Goal: Task Accomplishment & Management: Complete application form

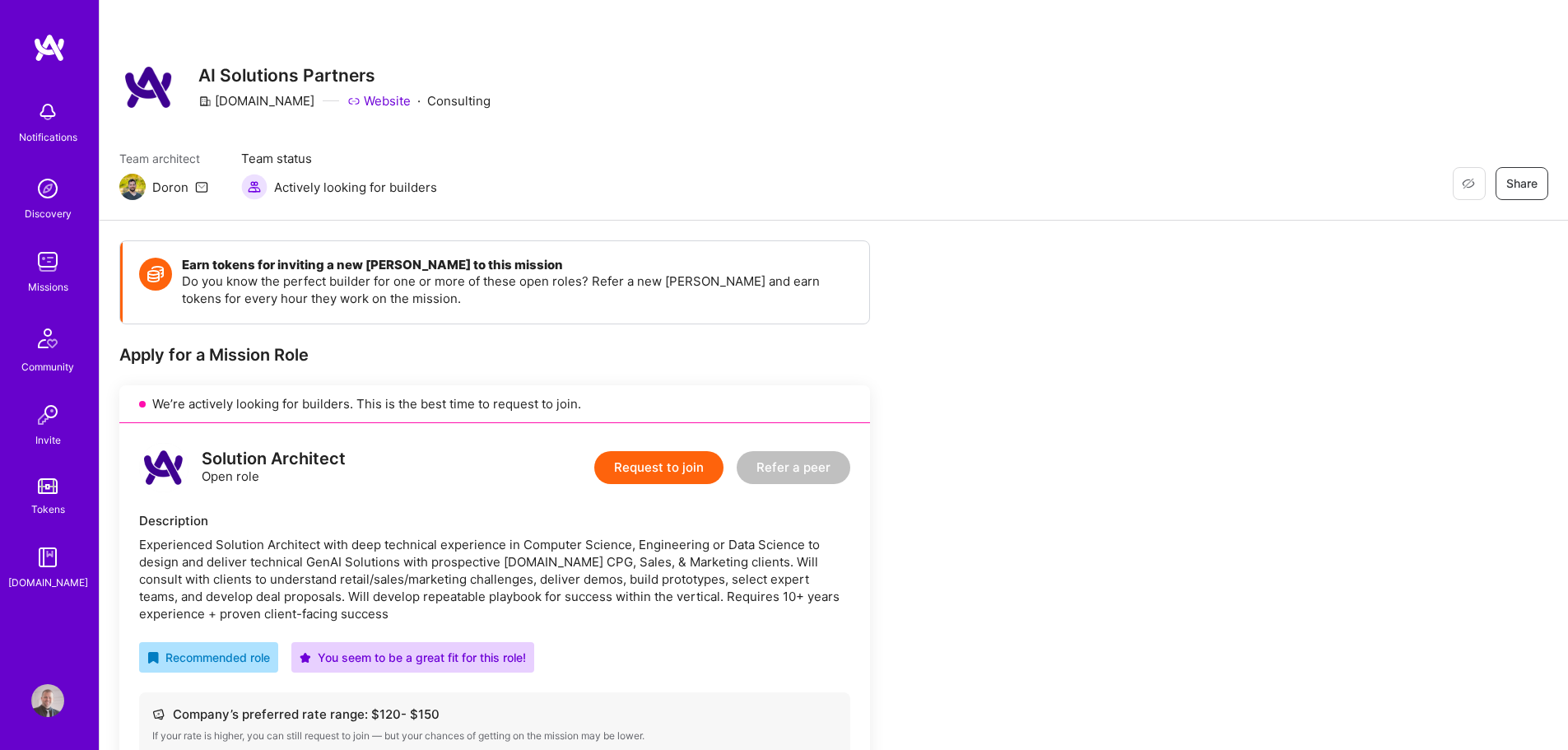
scroll to position [2224, 0]
click at [54, 271] on img at bounding box center [48, 262] width 33 height 33
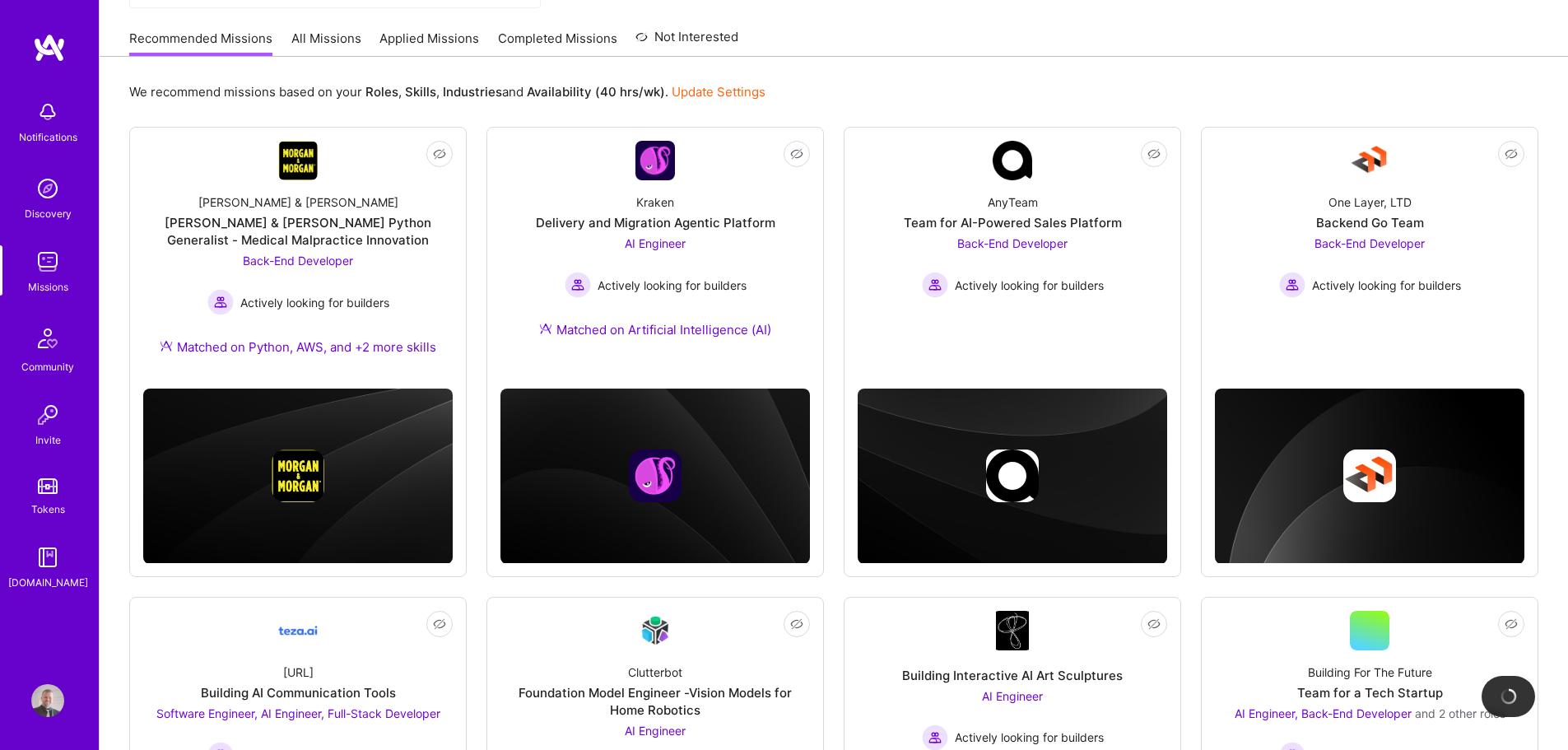
scroll to position [165, 0]
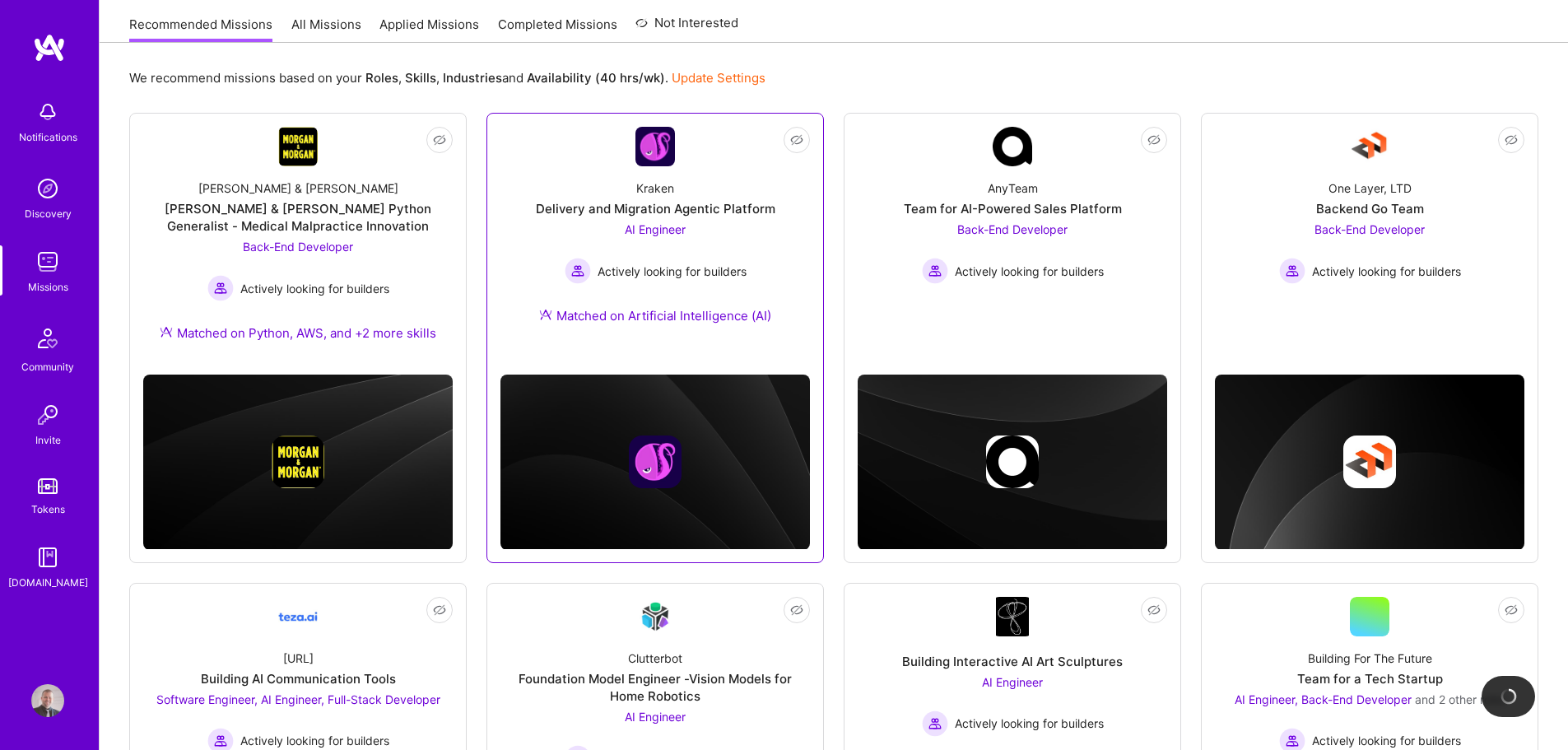
click at [593, 243] on div "AI Engineer Actively looking for builders" at bounding box center [655, 252] width 181 height 64
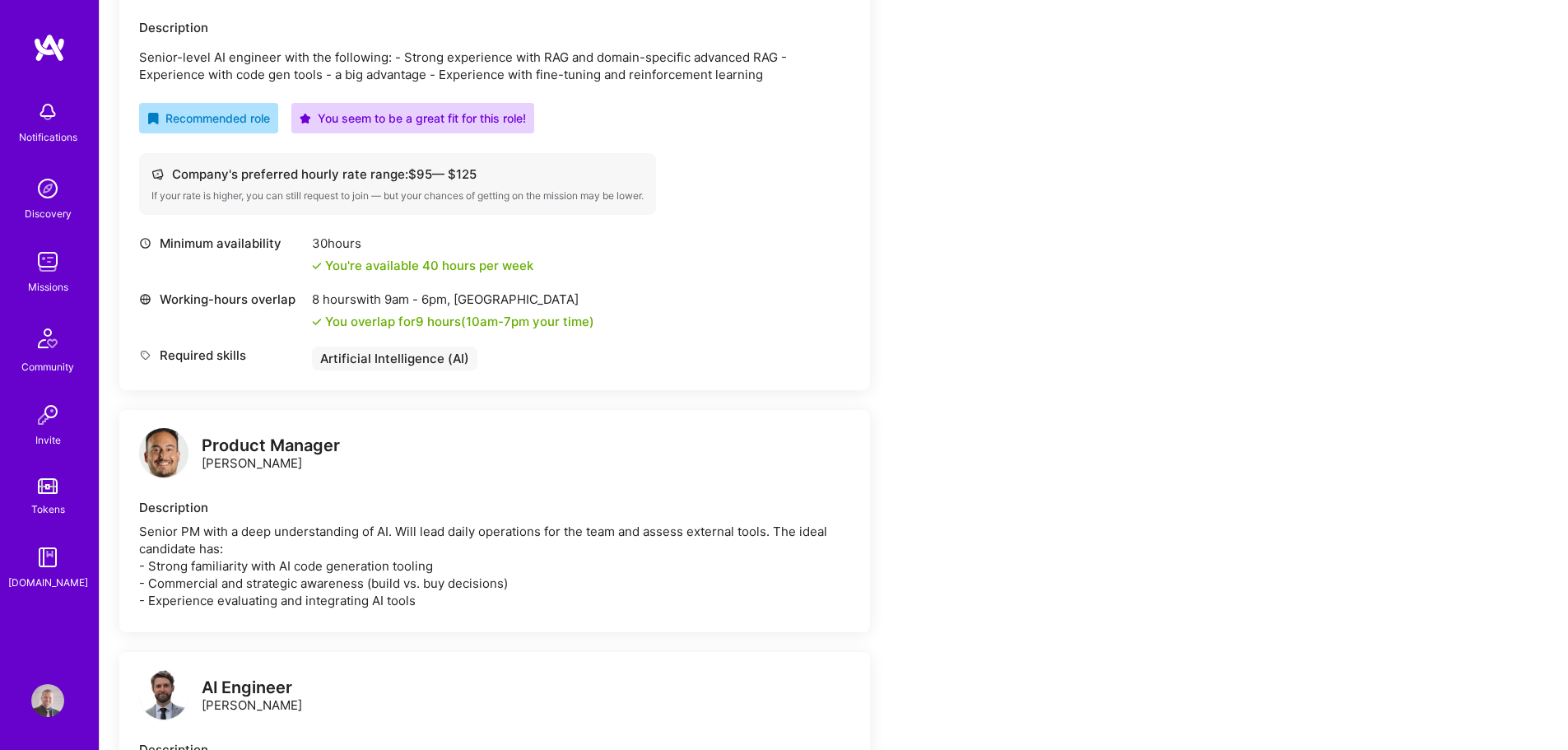
scroll to position [271, 0]
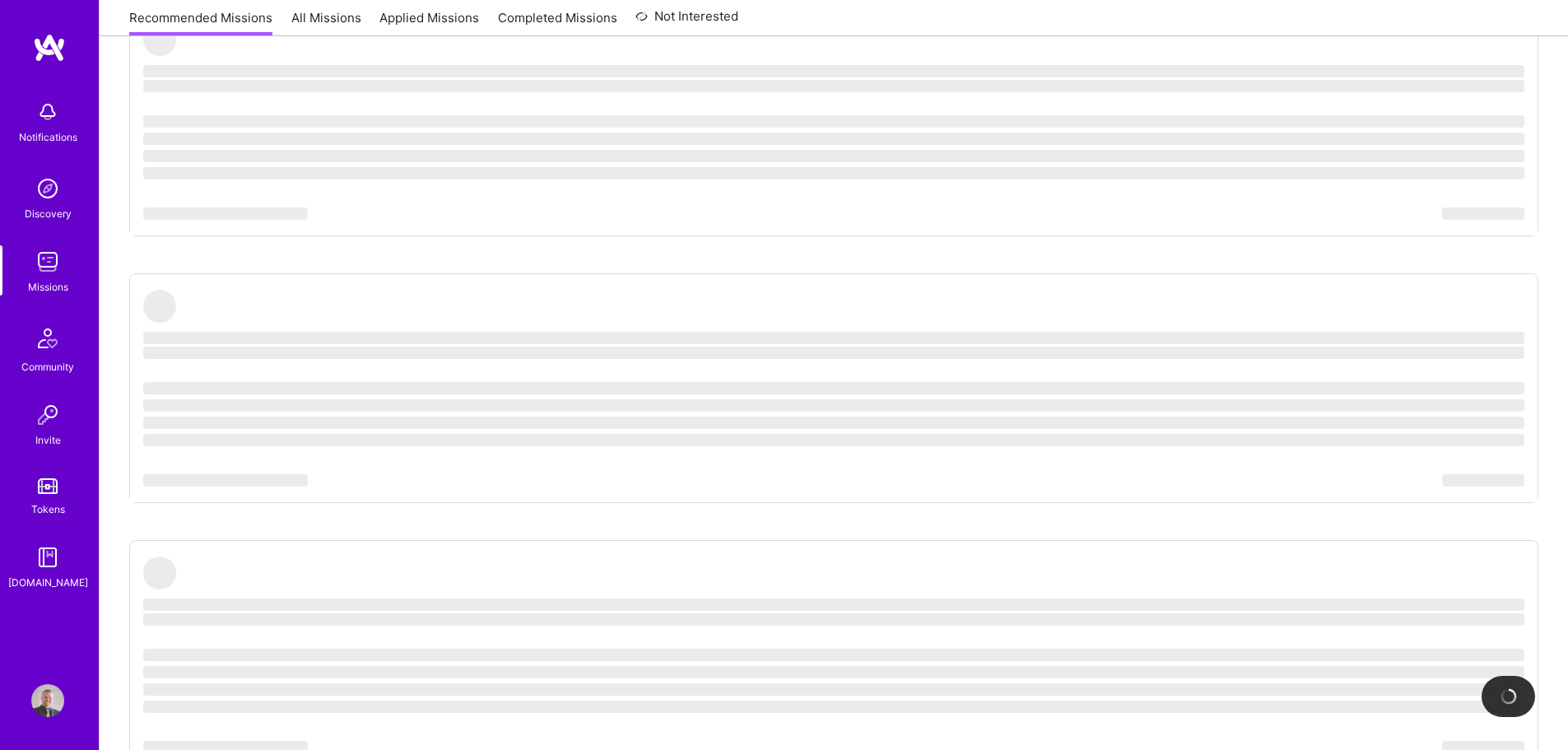
scroll to position [165, 0]
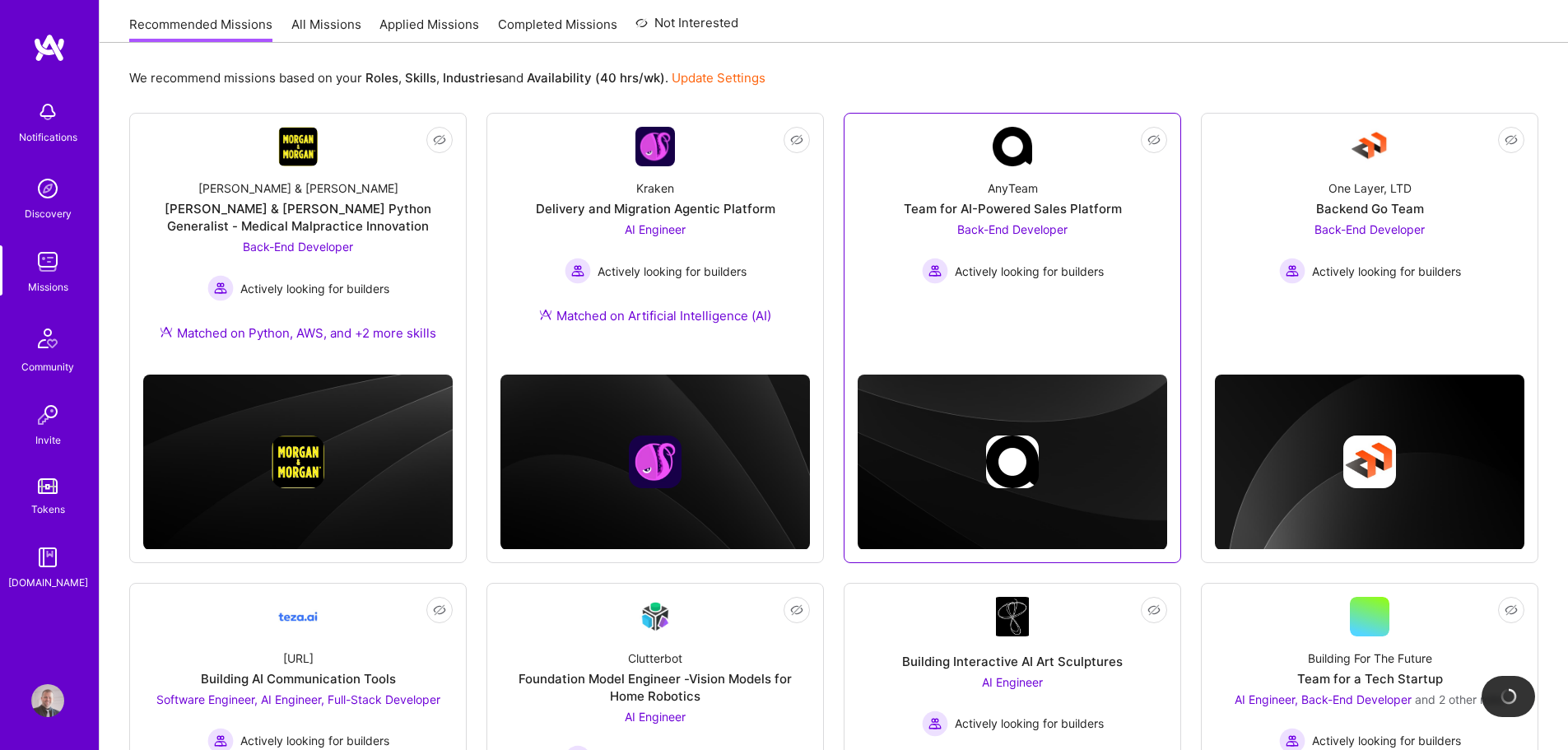
click at [898, 220] on div "AnyTeam Team for AI-Powered Sales Platform Back-End Developer Actively looking …" at bounding box center [1012, 225] width 310 height 118
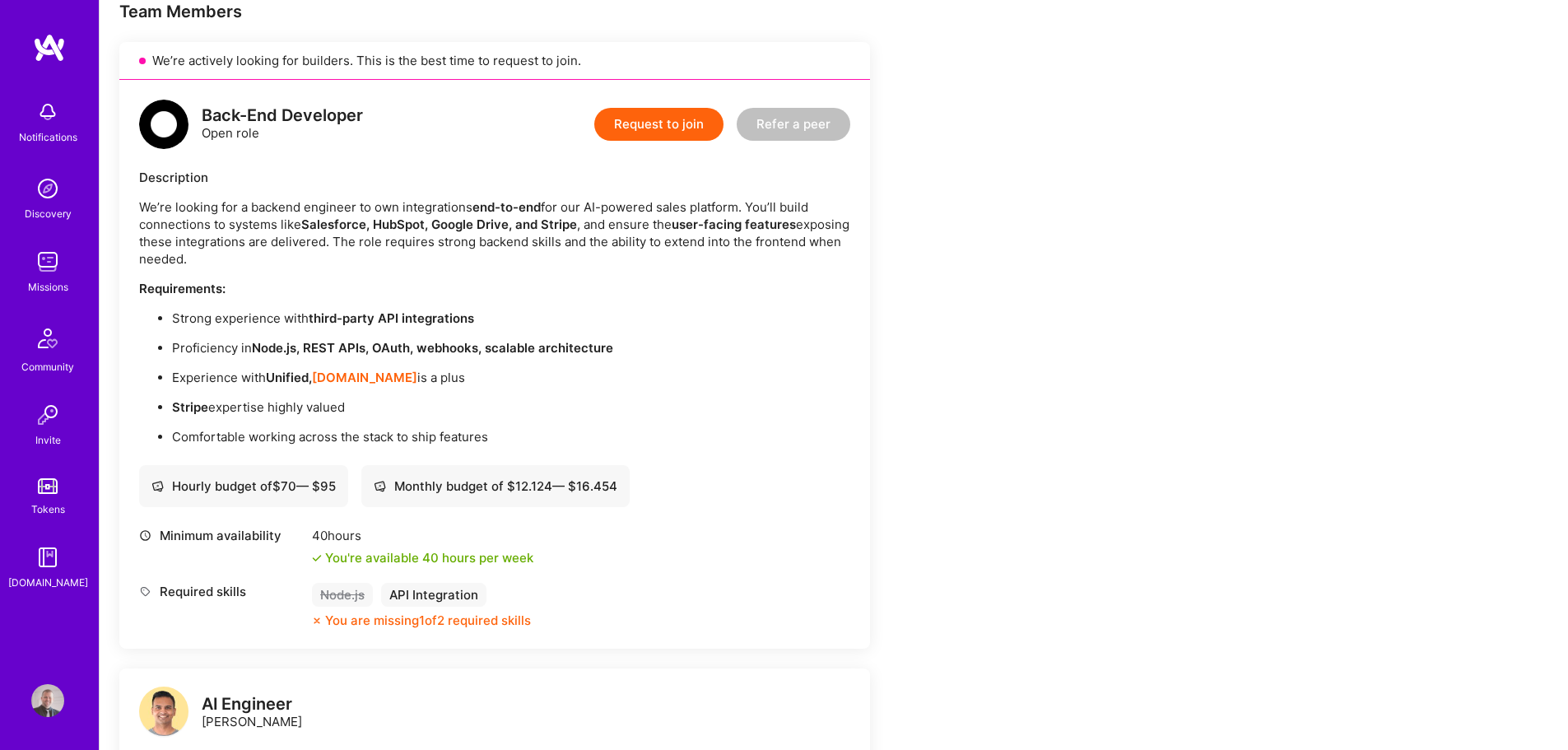
scroll to position [494, 0]
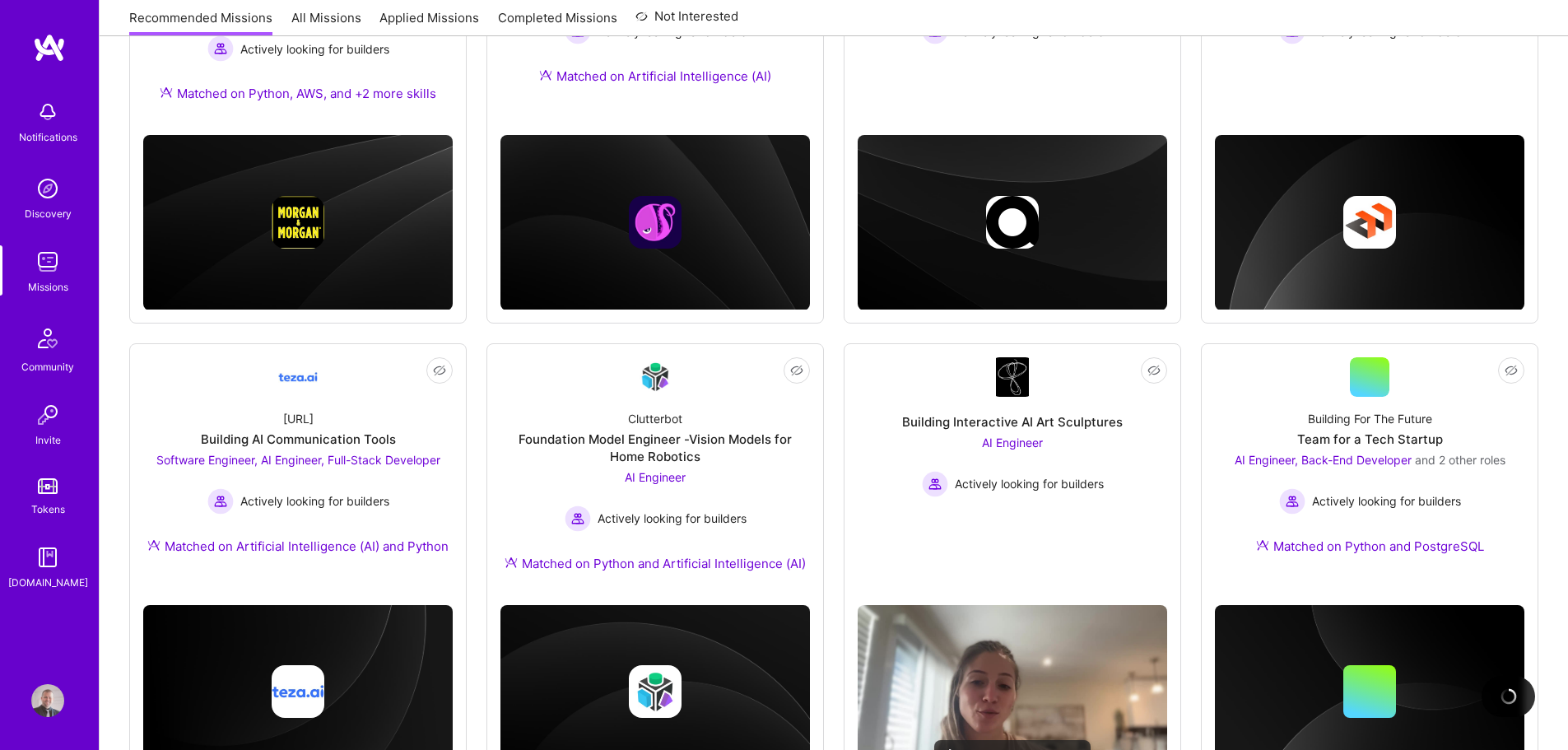
scroll to position [412, 0]
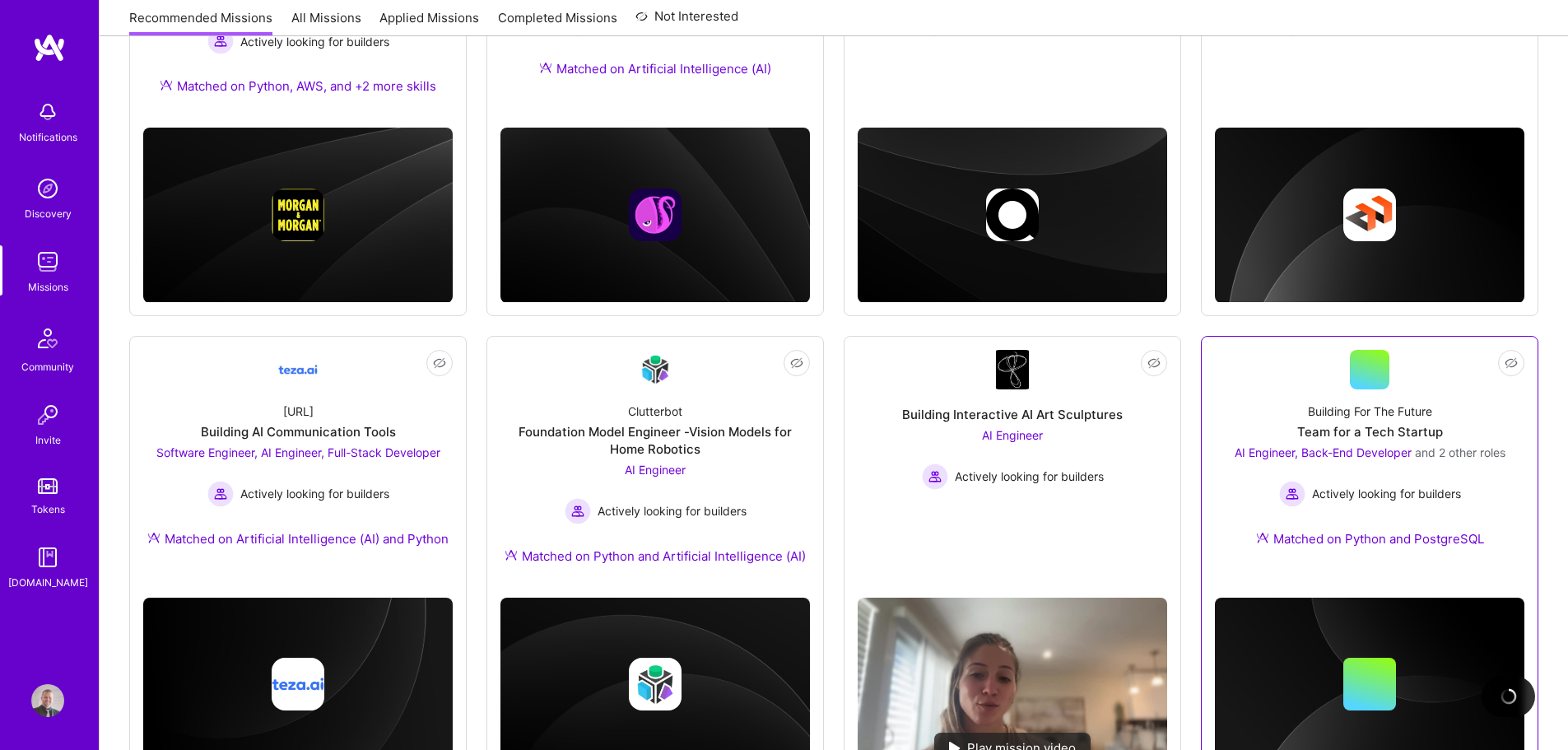
click at [1256, 386] on link "Not Interested Building For The Future Team for a Tech Startup AI Engineer, Bac…" at bounding box center [1369, 458] width 310 height 217
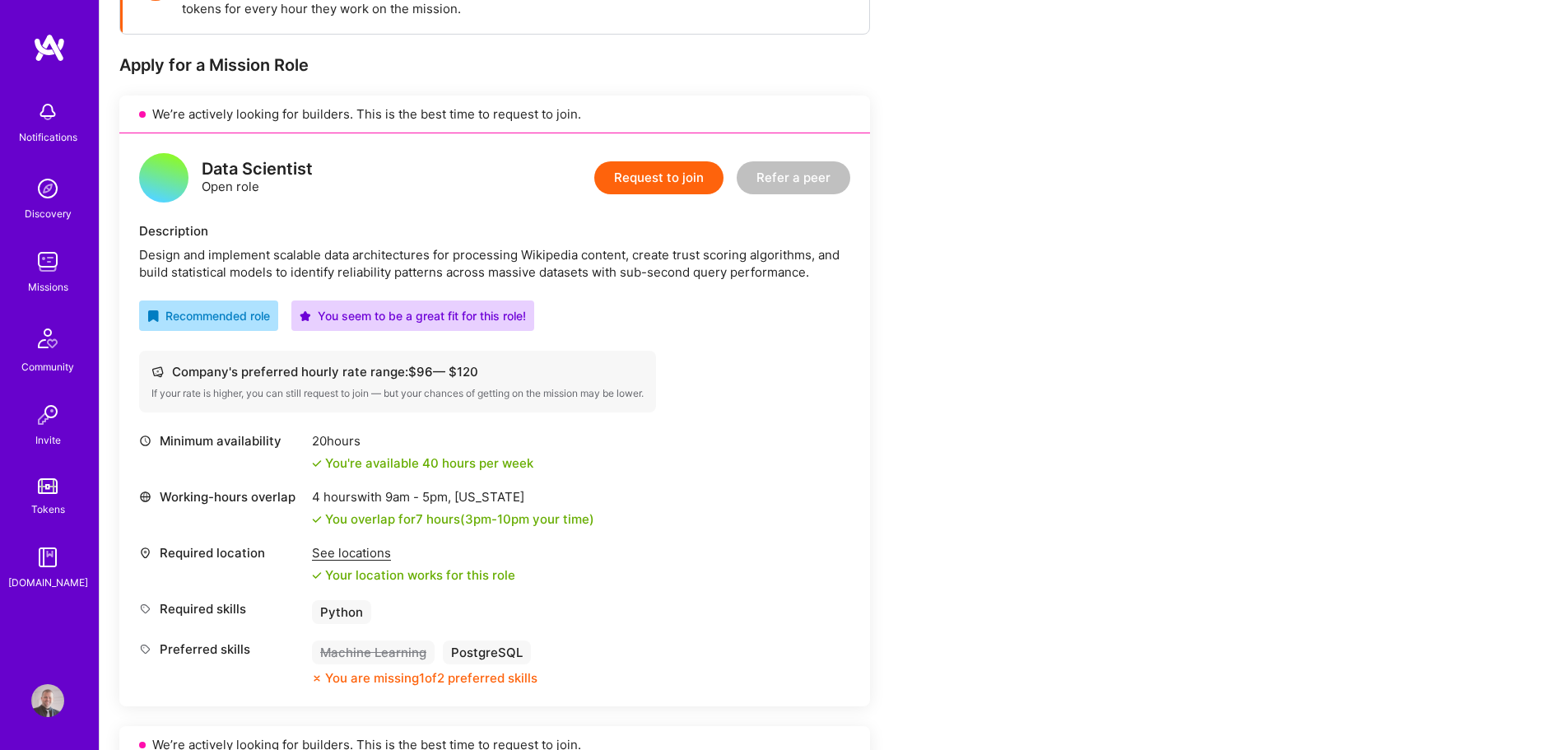
scroll to position [82, 0]
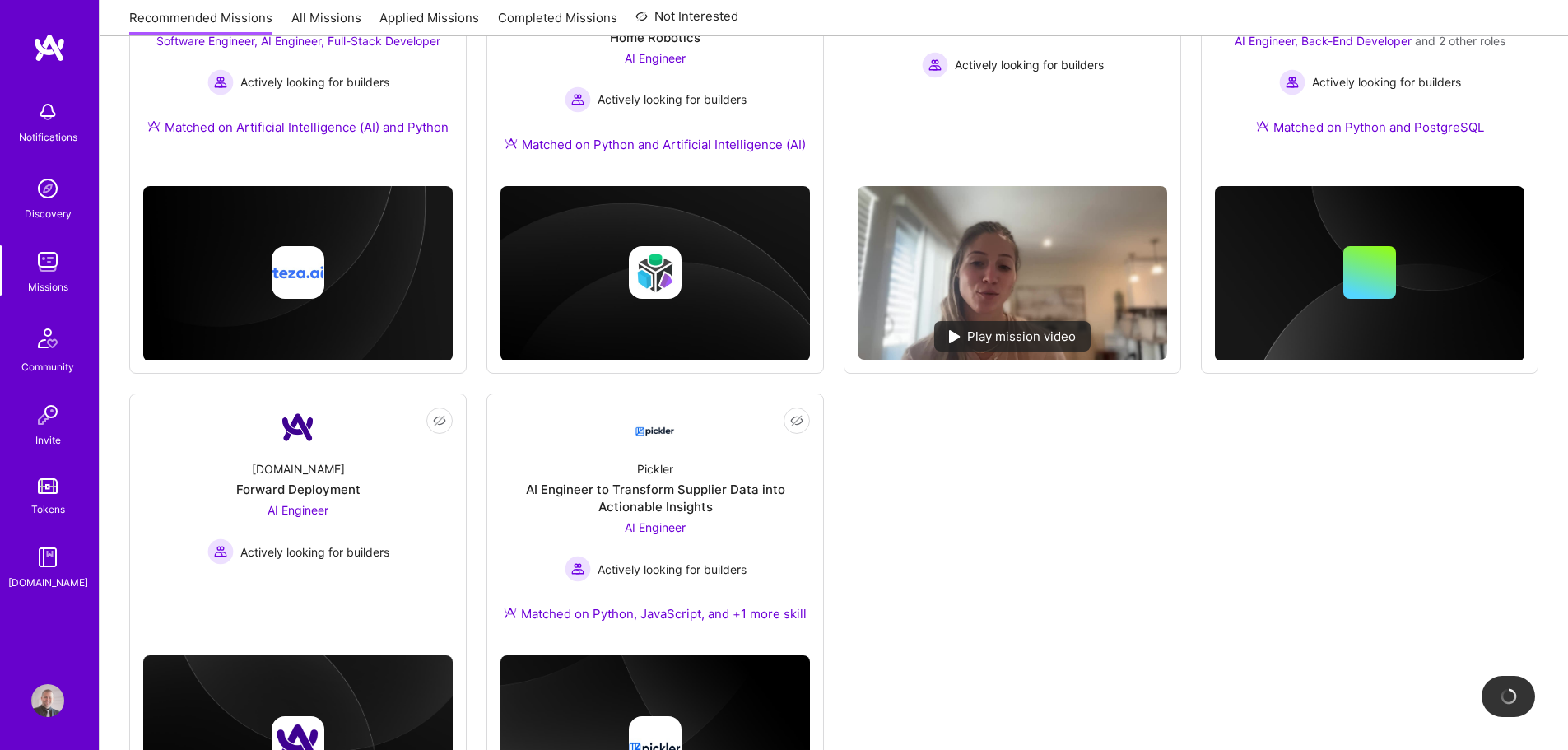
scroll to position [957, 0]
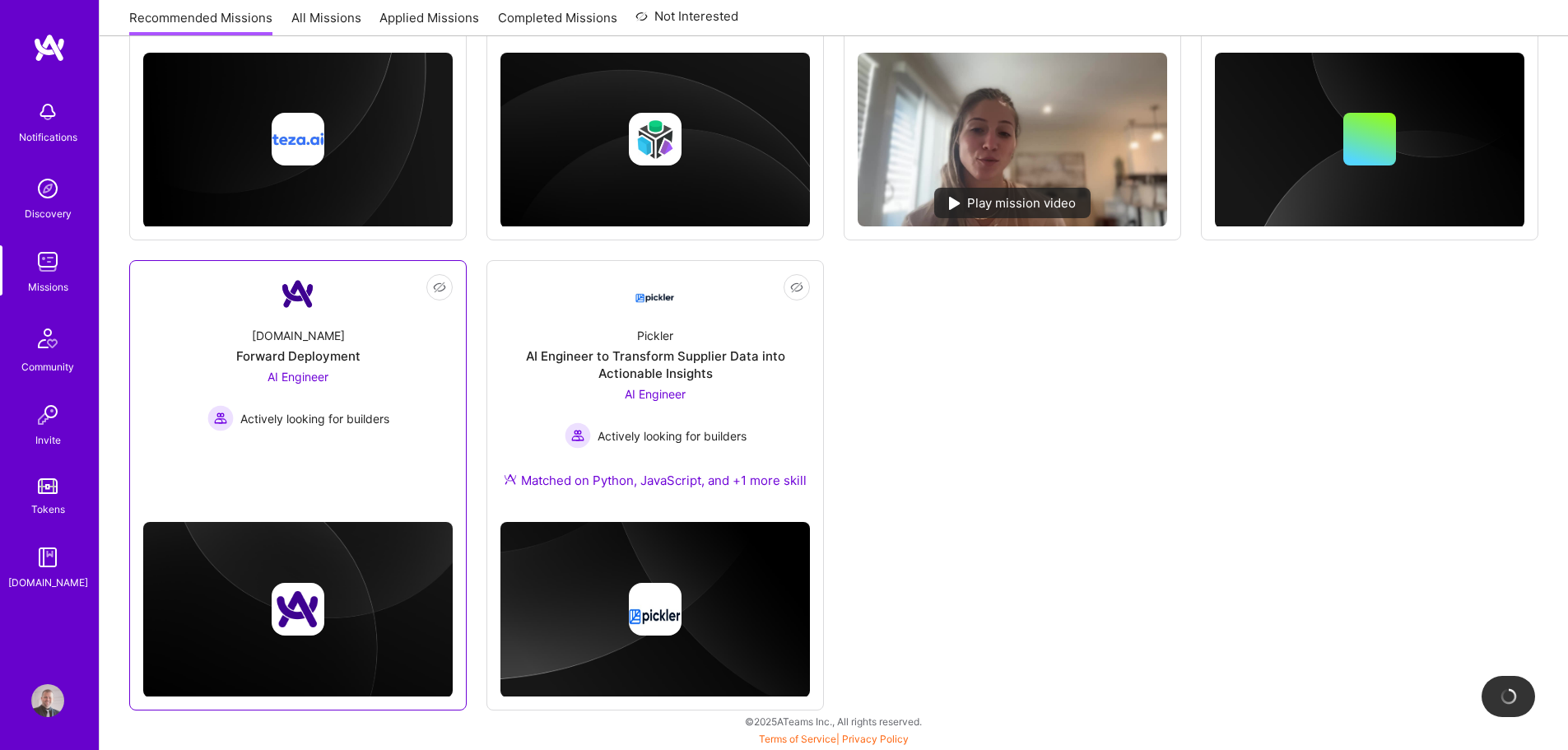
click at [384, 402] on div "AI Engineer Actively looking for builders" at bounding box center [298, 400] width 181 height 64
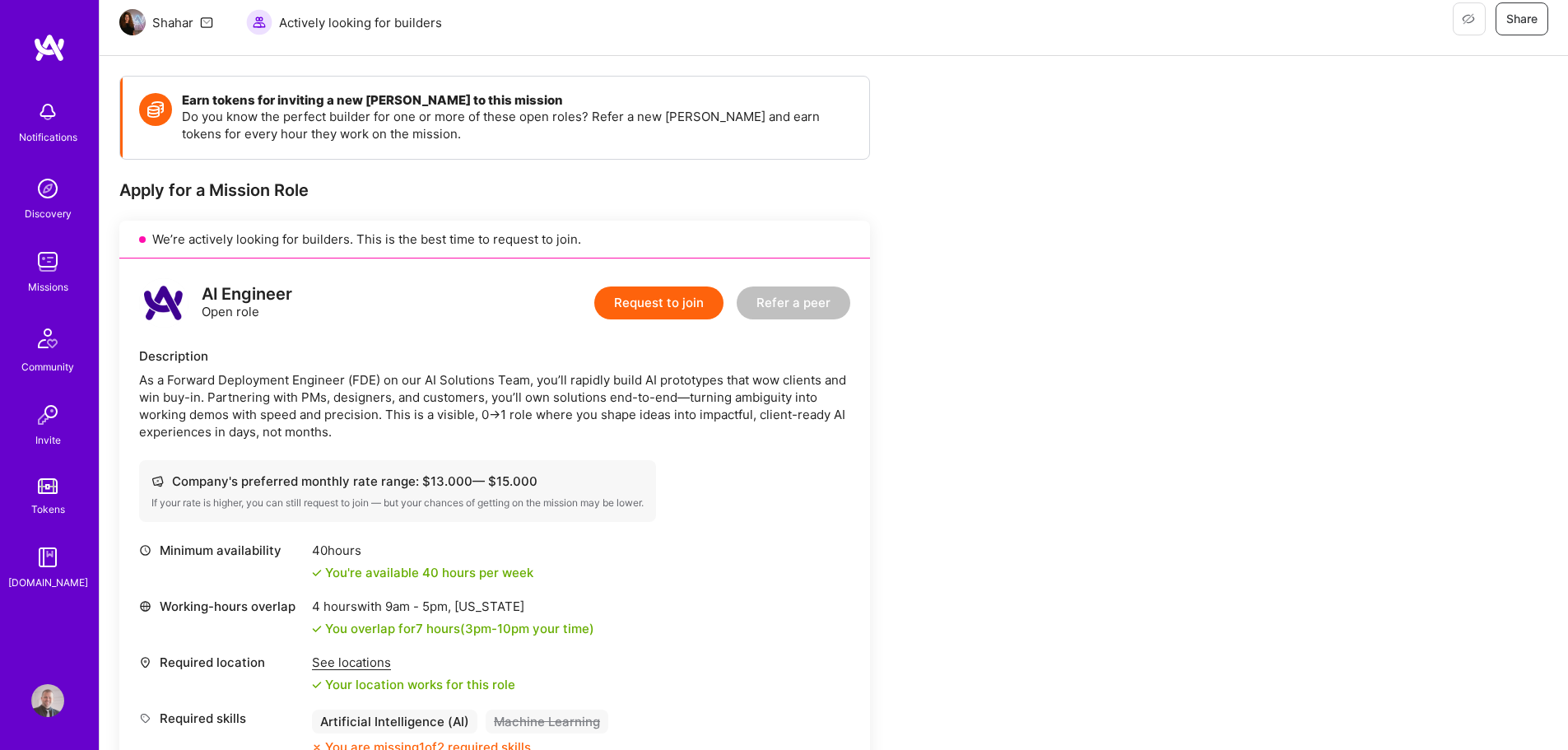
scroll to position [247, 0]
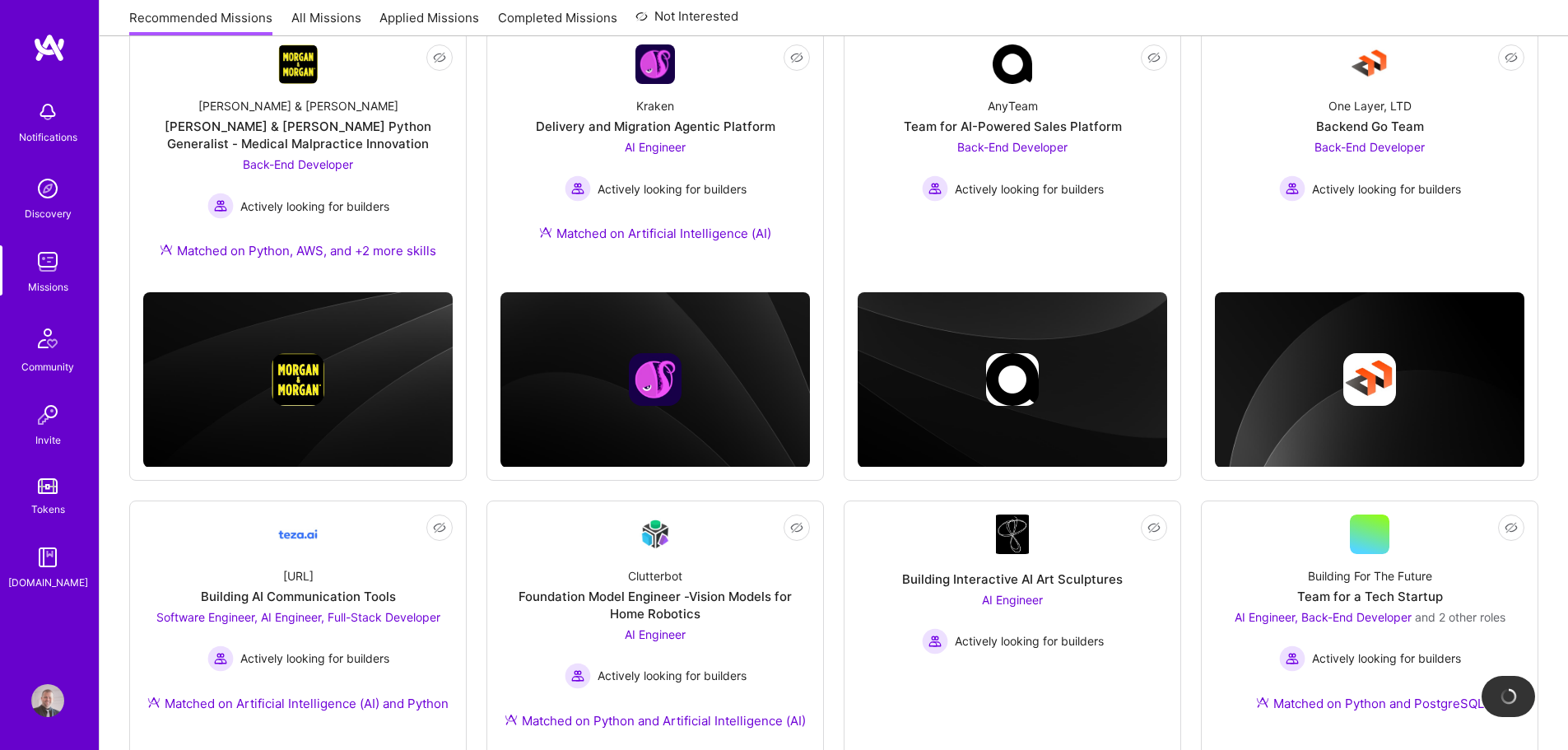
scroll to position [957, 0]
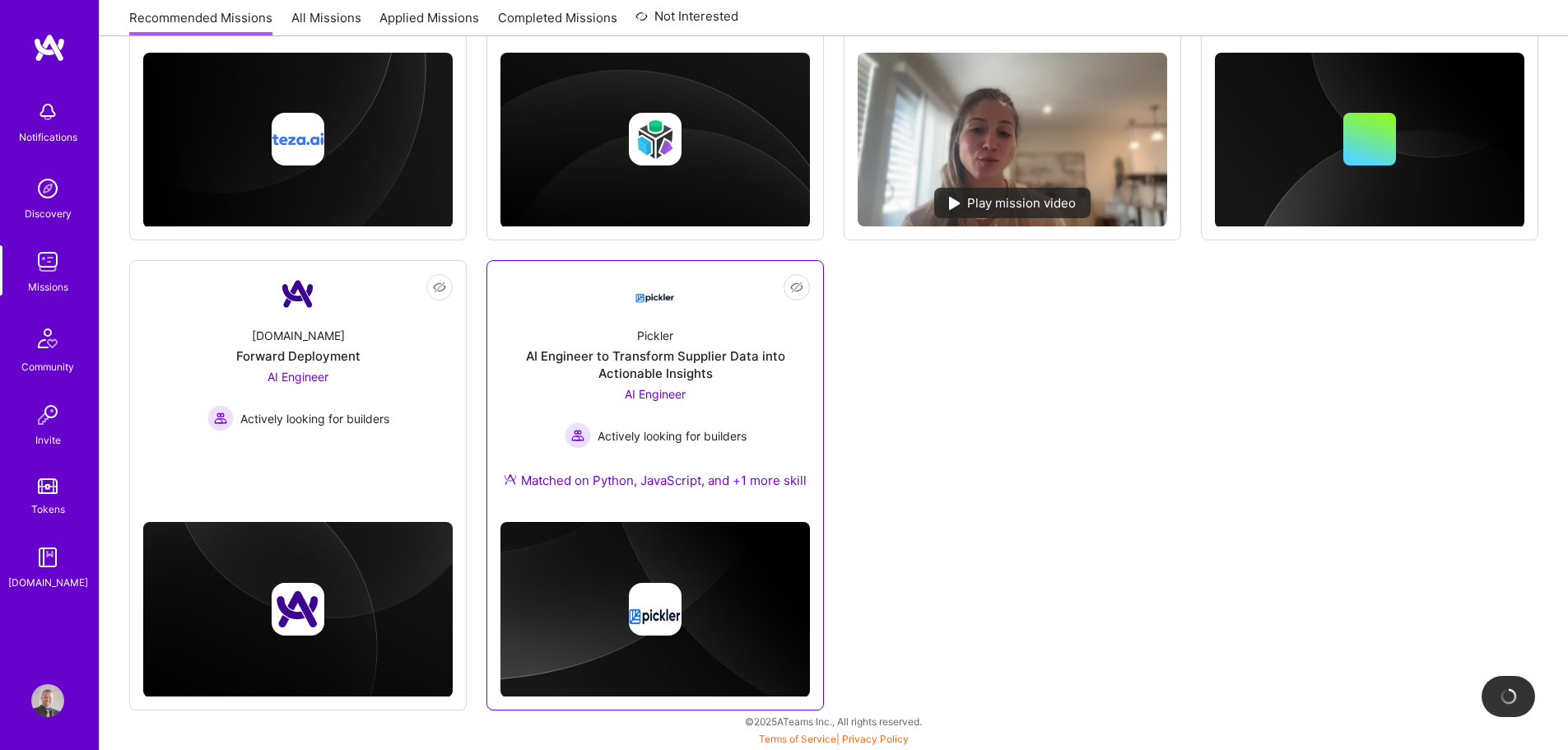
click at [648, 361] on div "AI Engineer to Transform Supplier Data into Actionable Insights" at bounding box center [654, 365] width 310 height 35
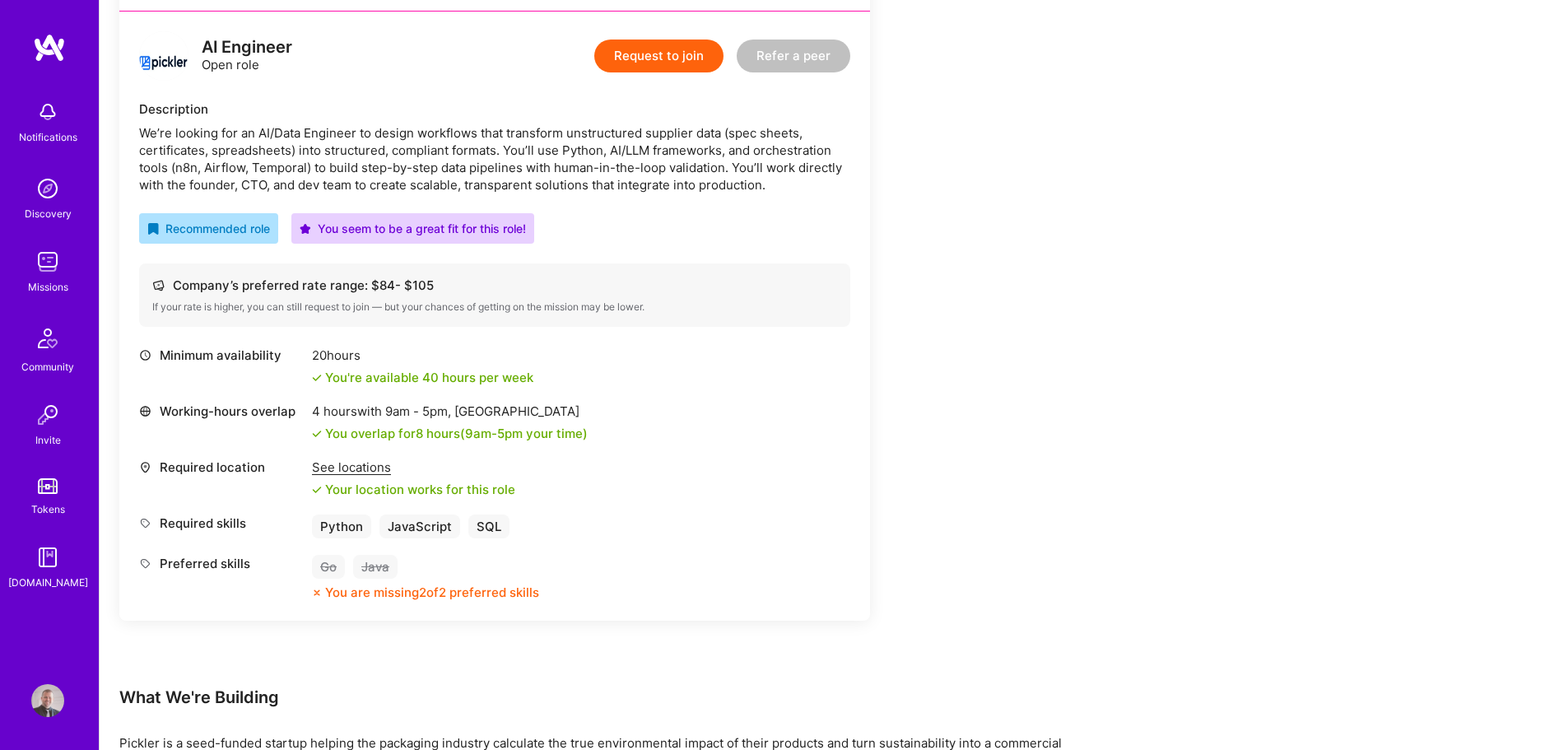
scroll to position [329, 0]
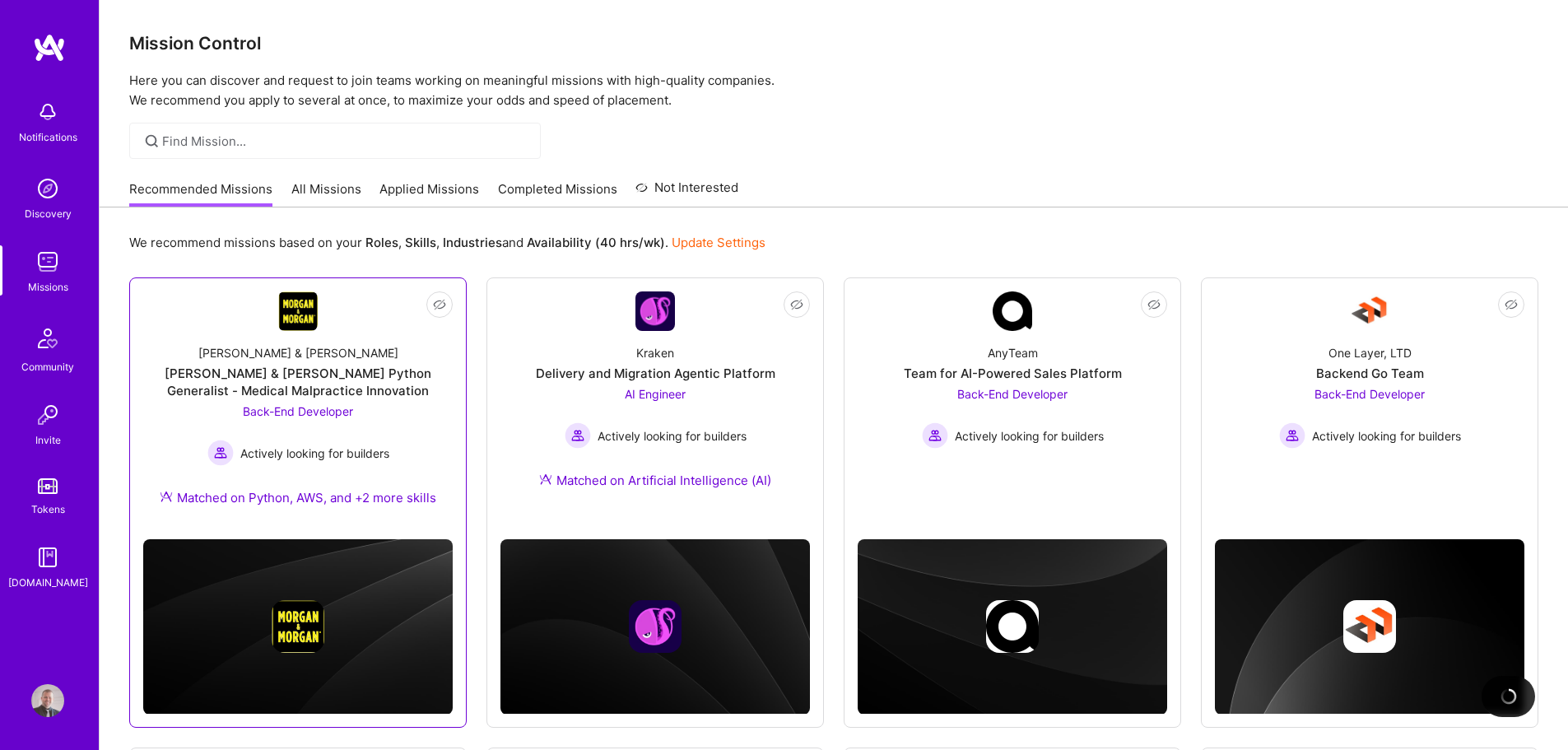
click at [332, 370] on div "[PERSON_NAME] & [PERSON_NAME] Python Generalist - Medical Malpractice Innovation" at bounding box center [298, 382] width 310 height 35
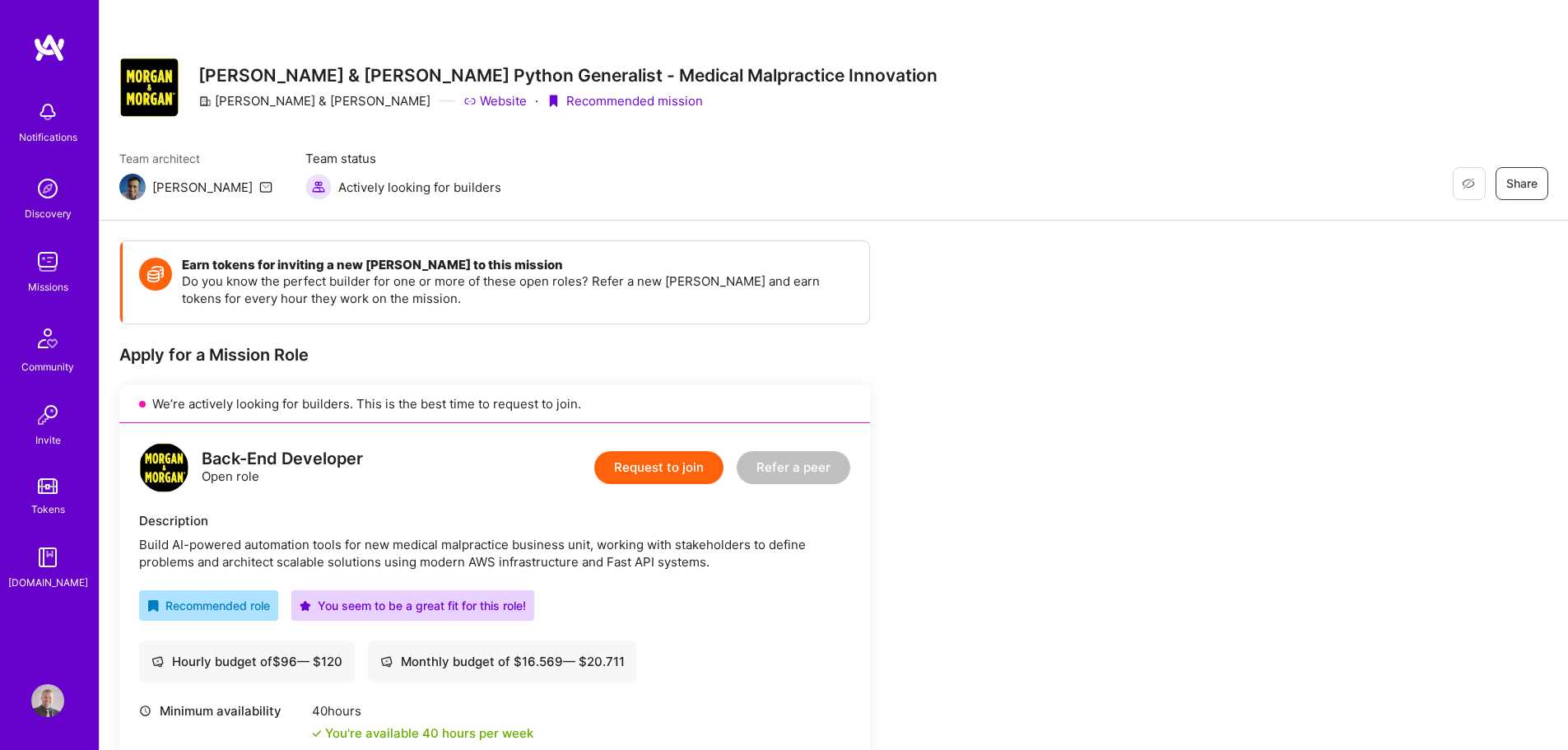
click at [683, 470] on button "Request to join" at bounding box center [659, 468] width 129 height 33
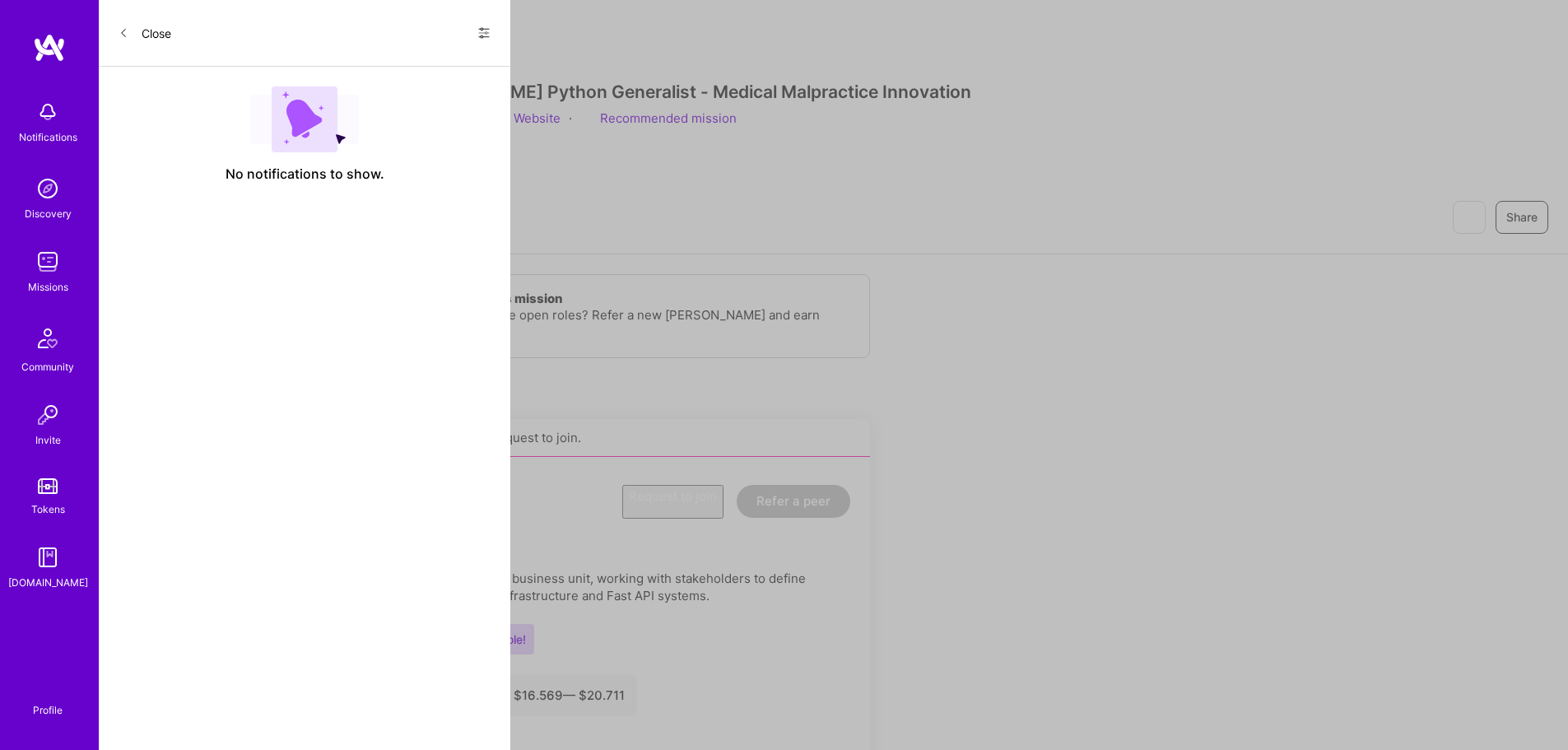
select select "SI"
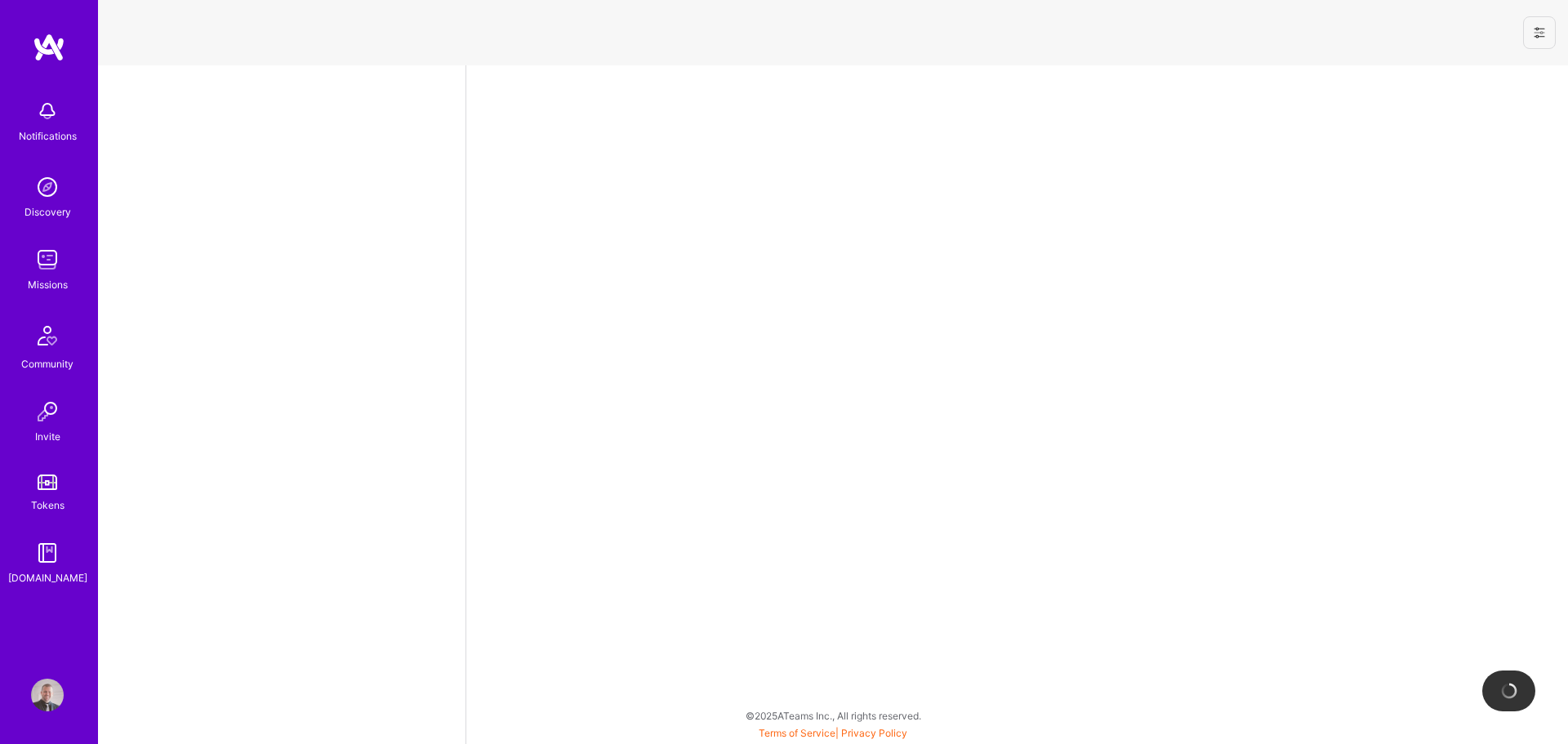
select select "SI"
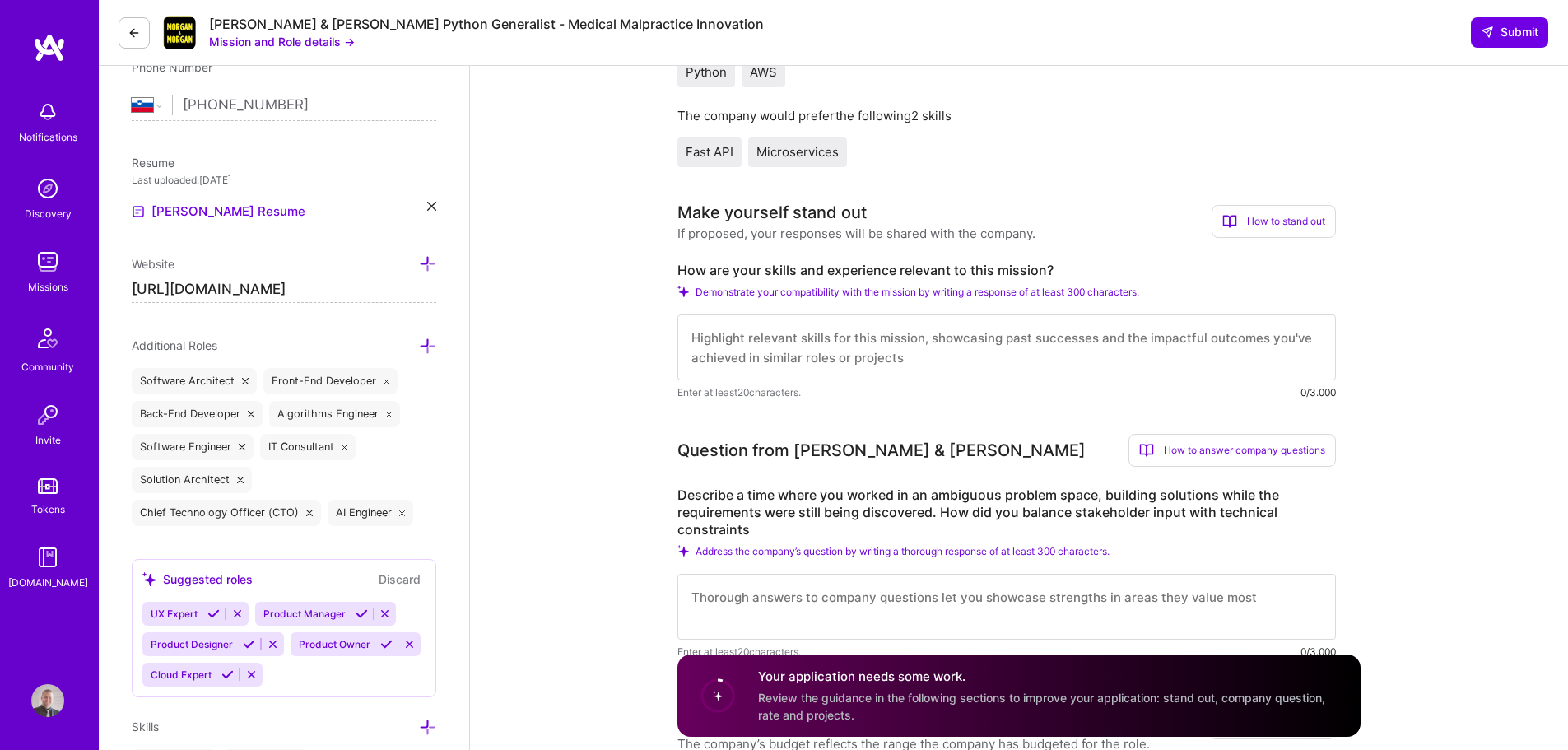
scroll to position [412, 0]
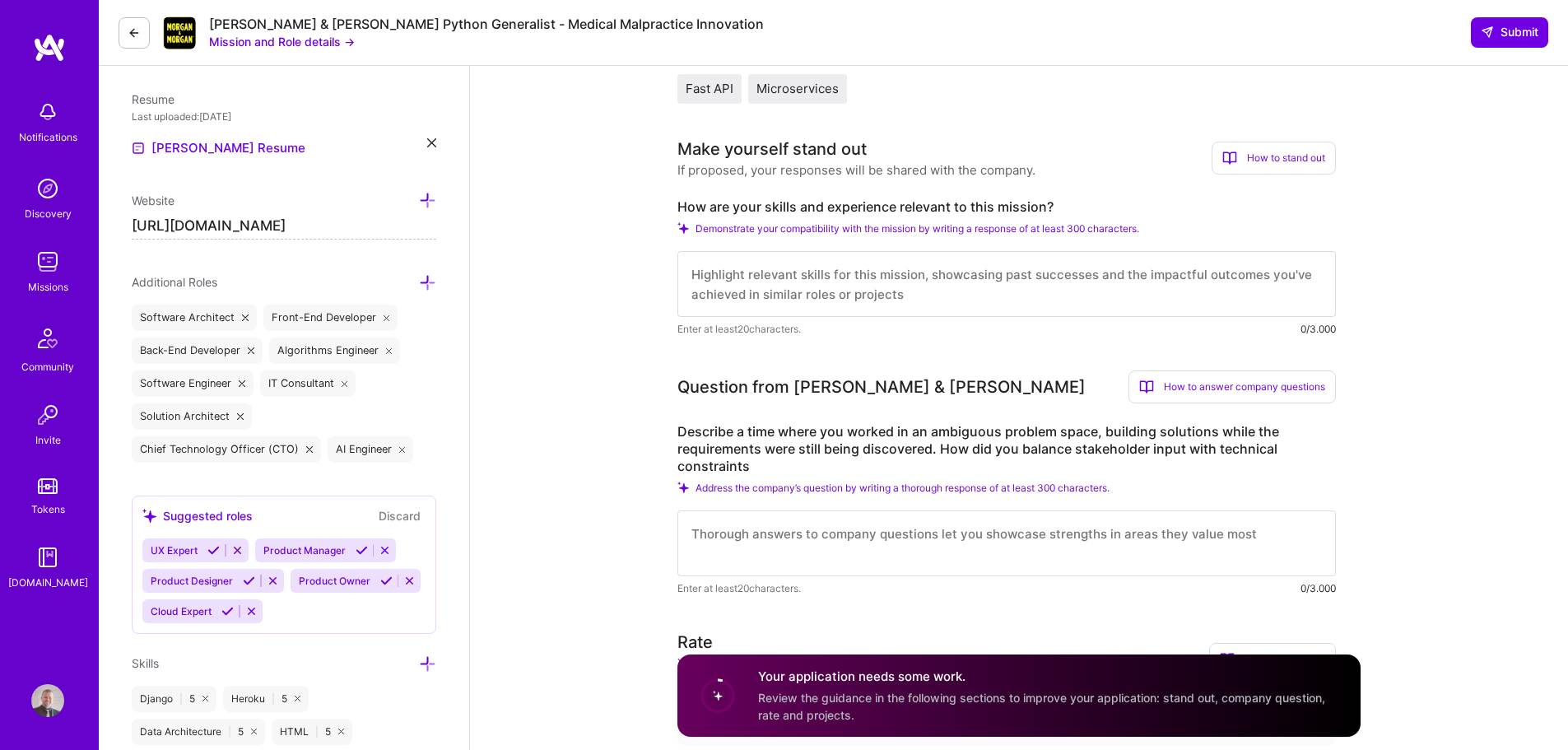
click at [991, 285] on textarea at bounding box center [1006, 284] width 659 height 65
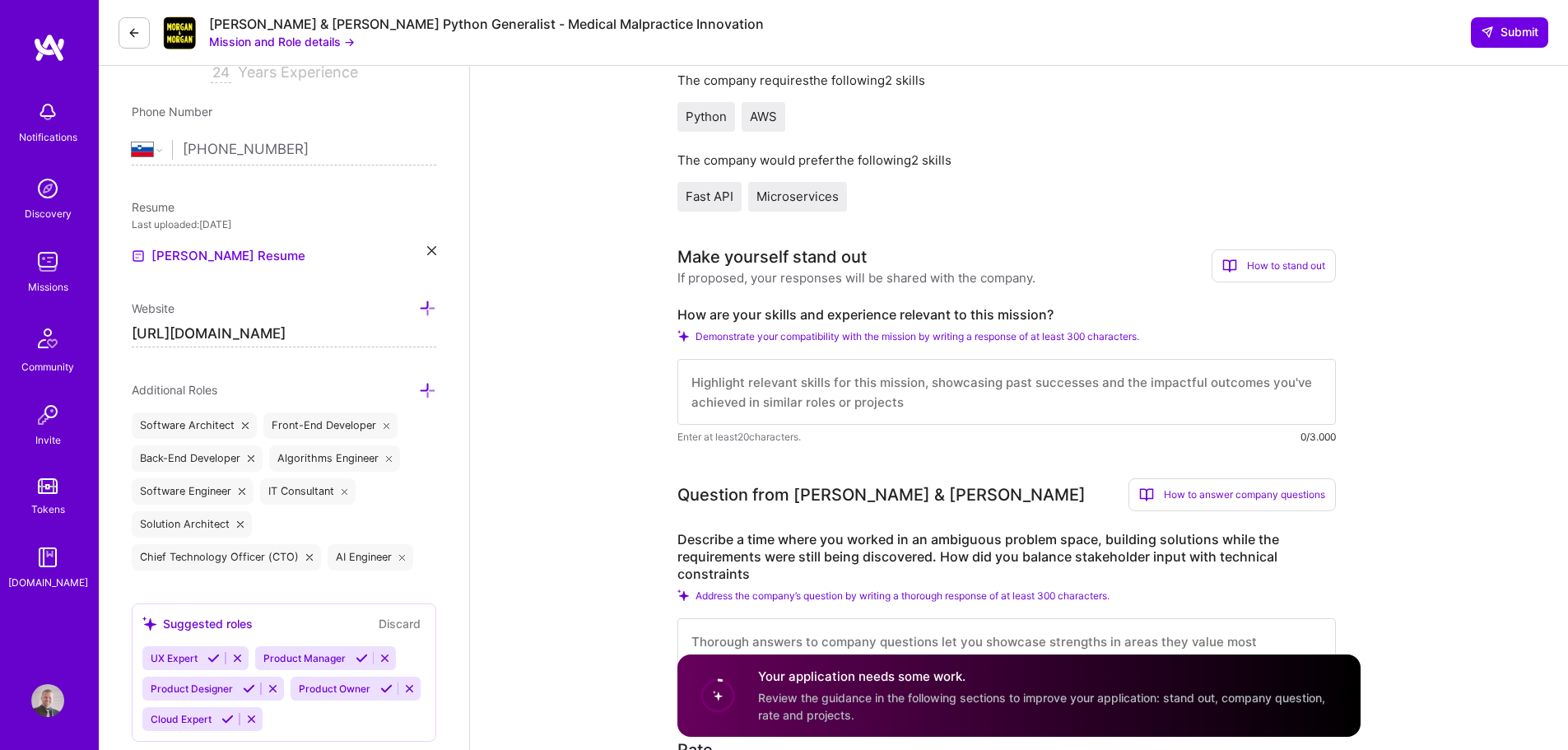
scroll to position [329, 0]
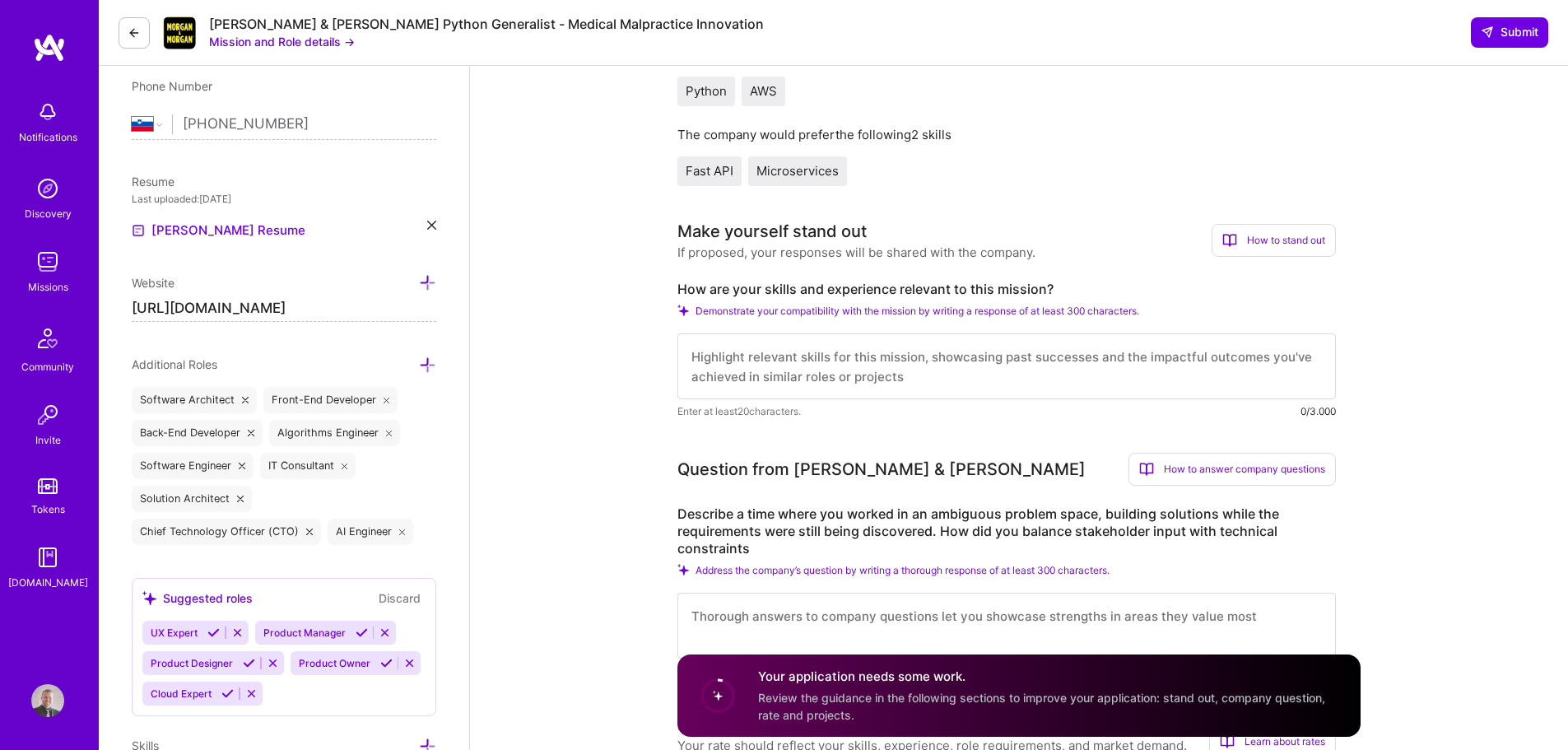
click at [1003, 349] on textarea at bounding box center [1006, 366] width 659 height 65
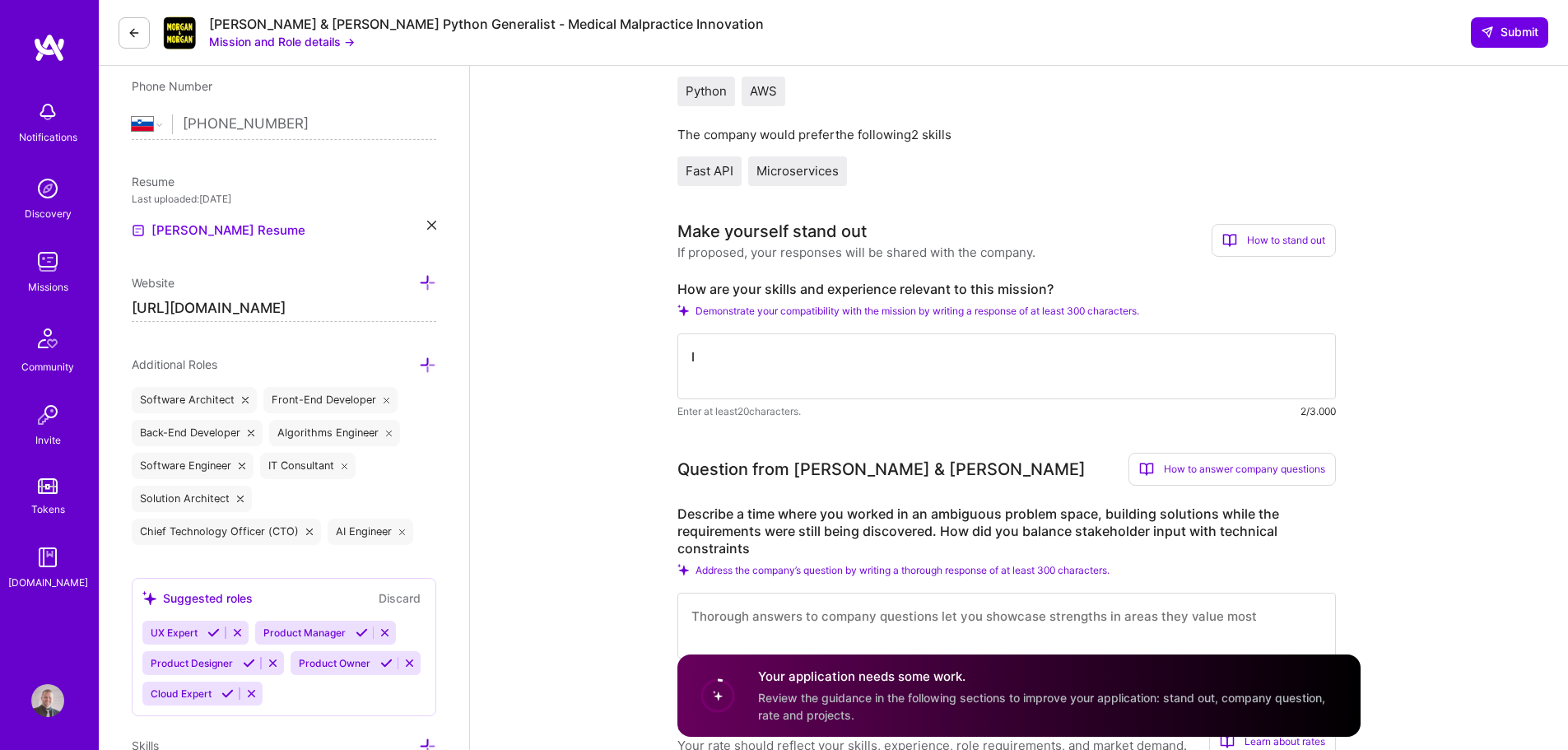
type textarea "I"
click at [934, 359] on textarea "Building scalable and performant system is what I've specialized in the past 9 …" at bounding box center [1006, 366] width 659 height 65
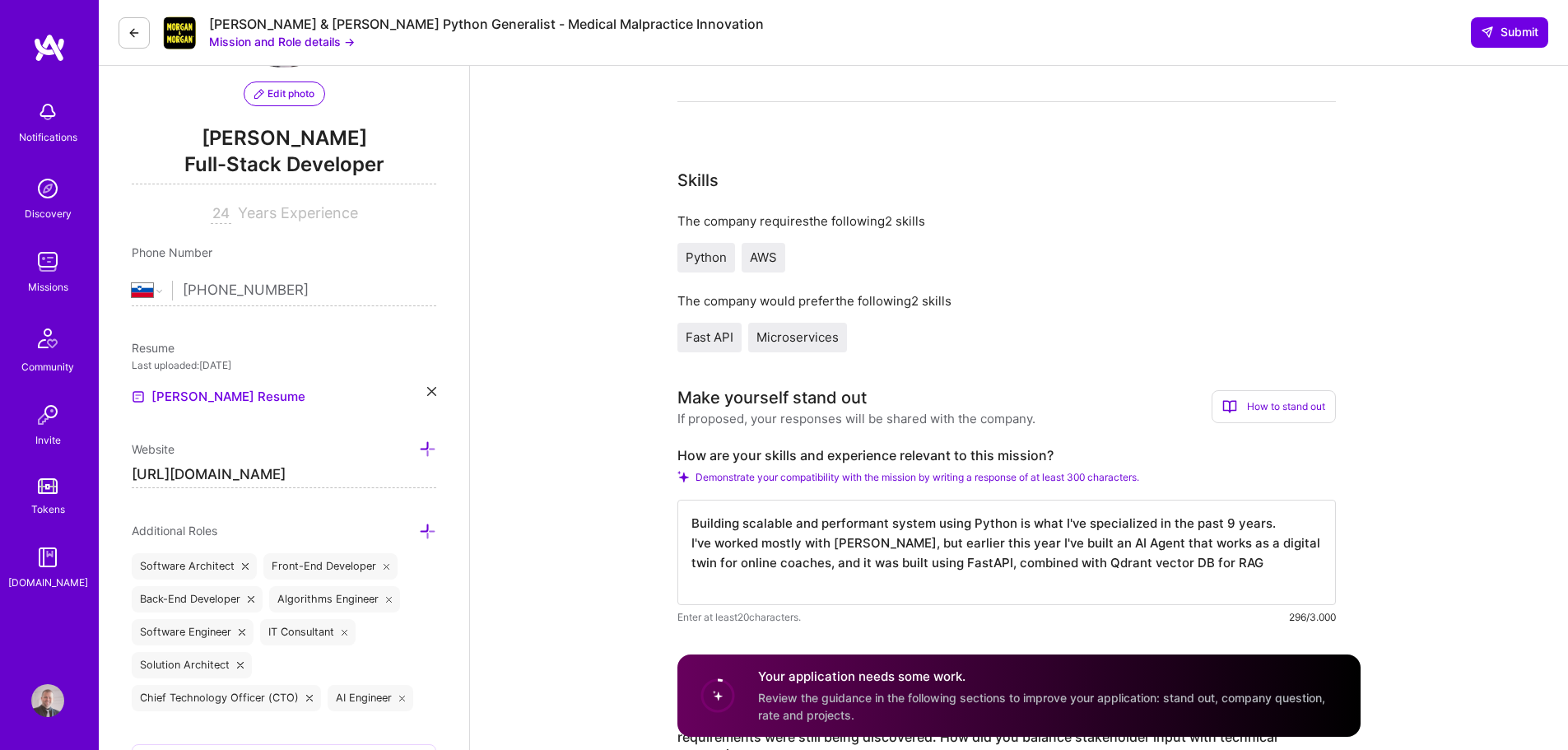
scroll to position [412, 0]
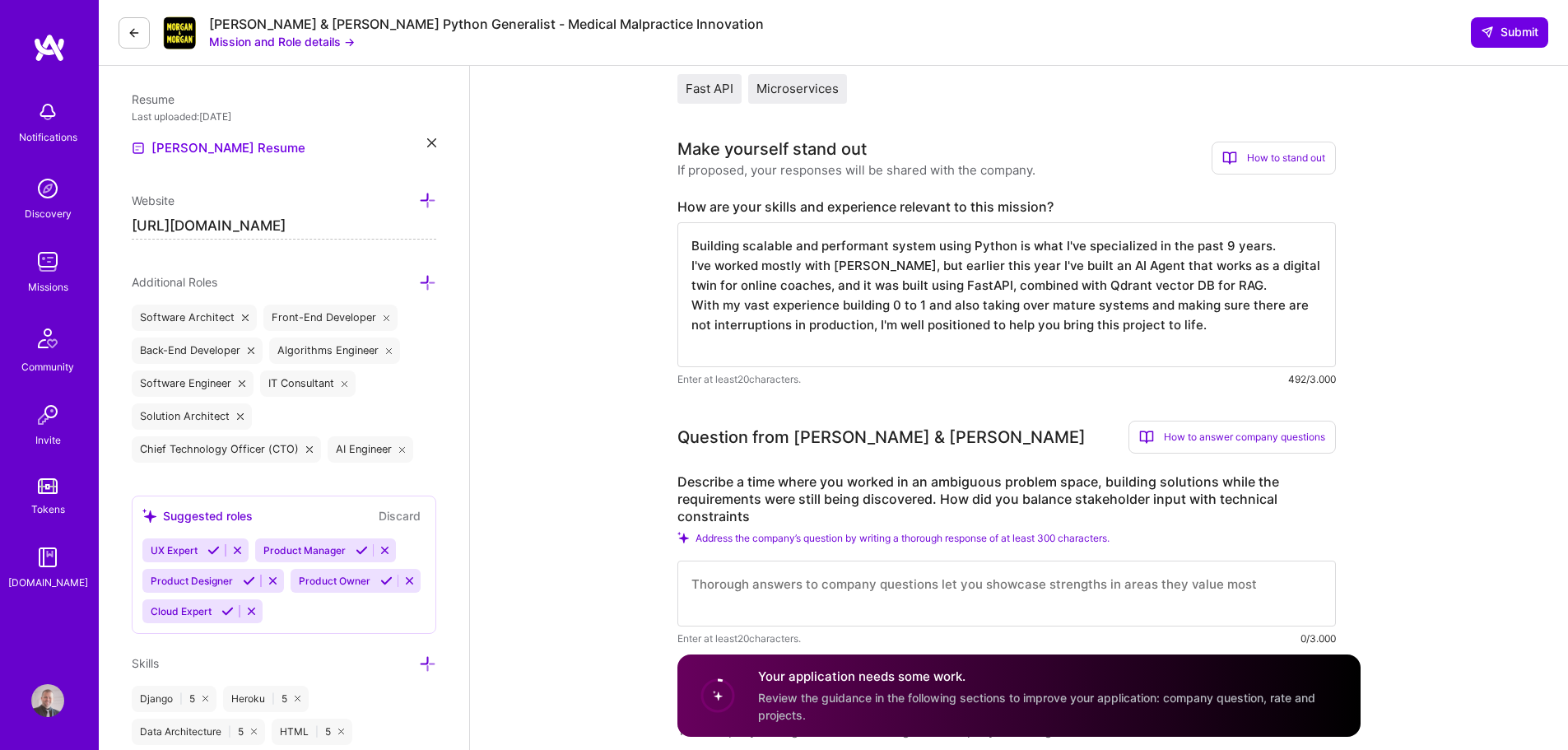
click at [1154, 245] on textarea "Building scalable and performant system using Python is what I've specialized i…" at bounding box center [1006, 295] width 659 height 145
click at [1245, 323] on textarea "Building scalable and performant system using Python is what I've specialized i…" at bounding box center [1006, 295] width 659 height 145
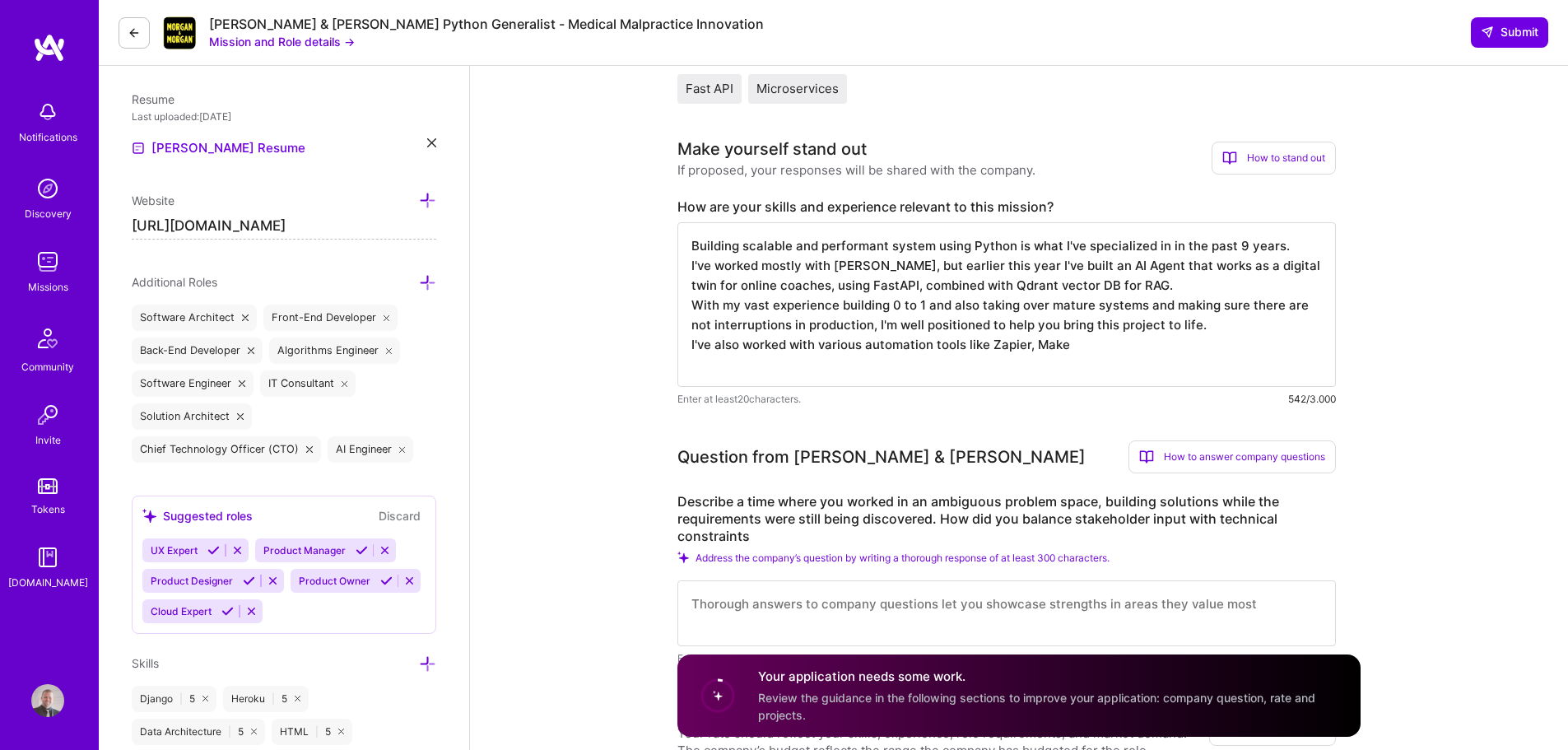
type textarea "Building scalable and performant system using Python is what I've specialized i…"
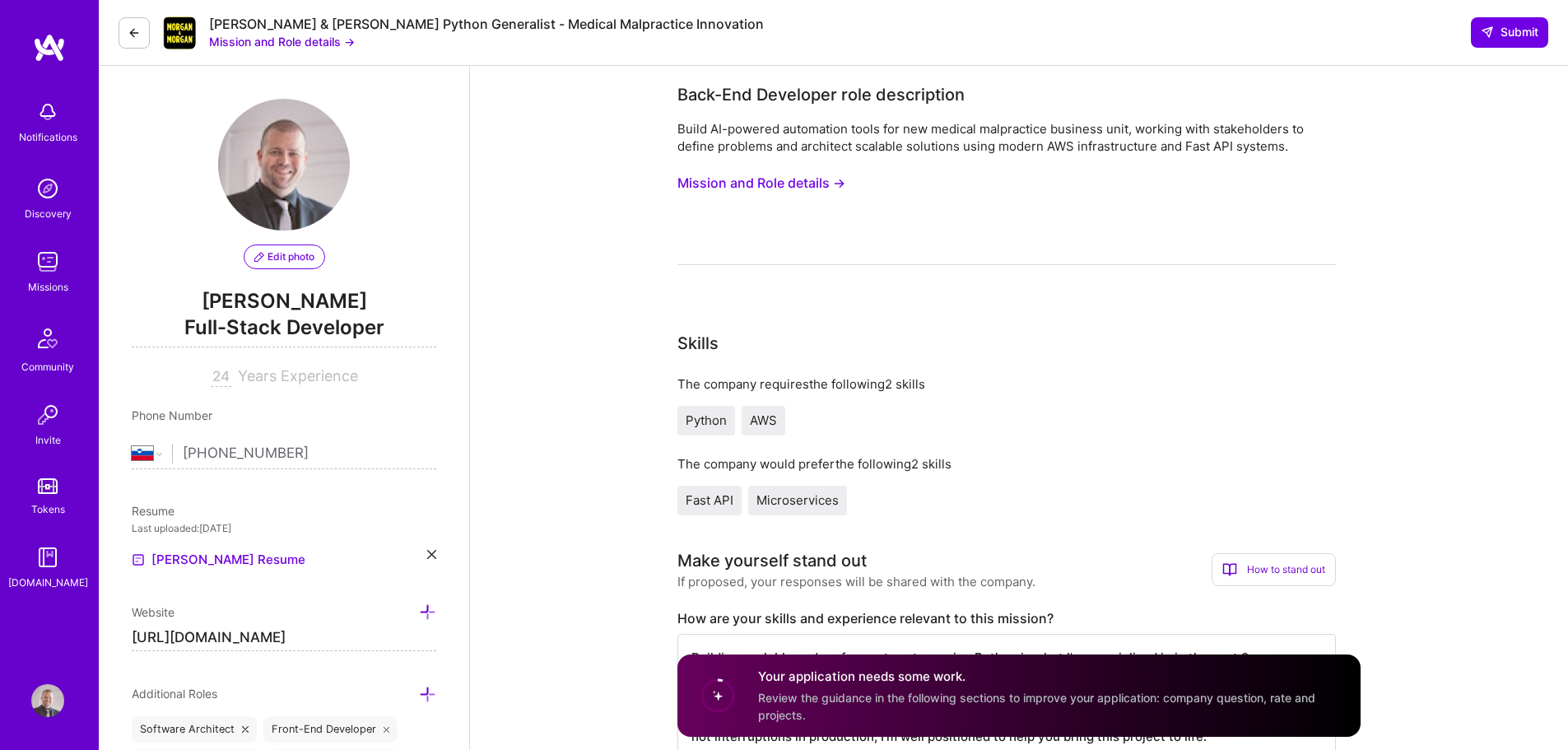
select select "SI"
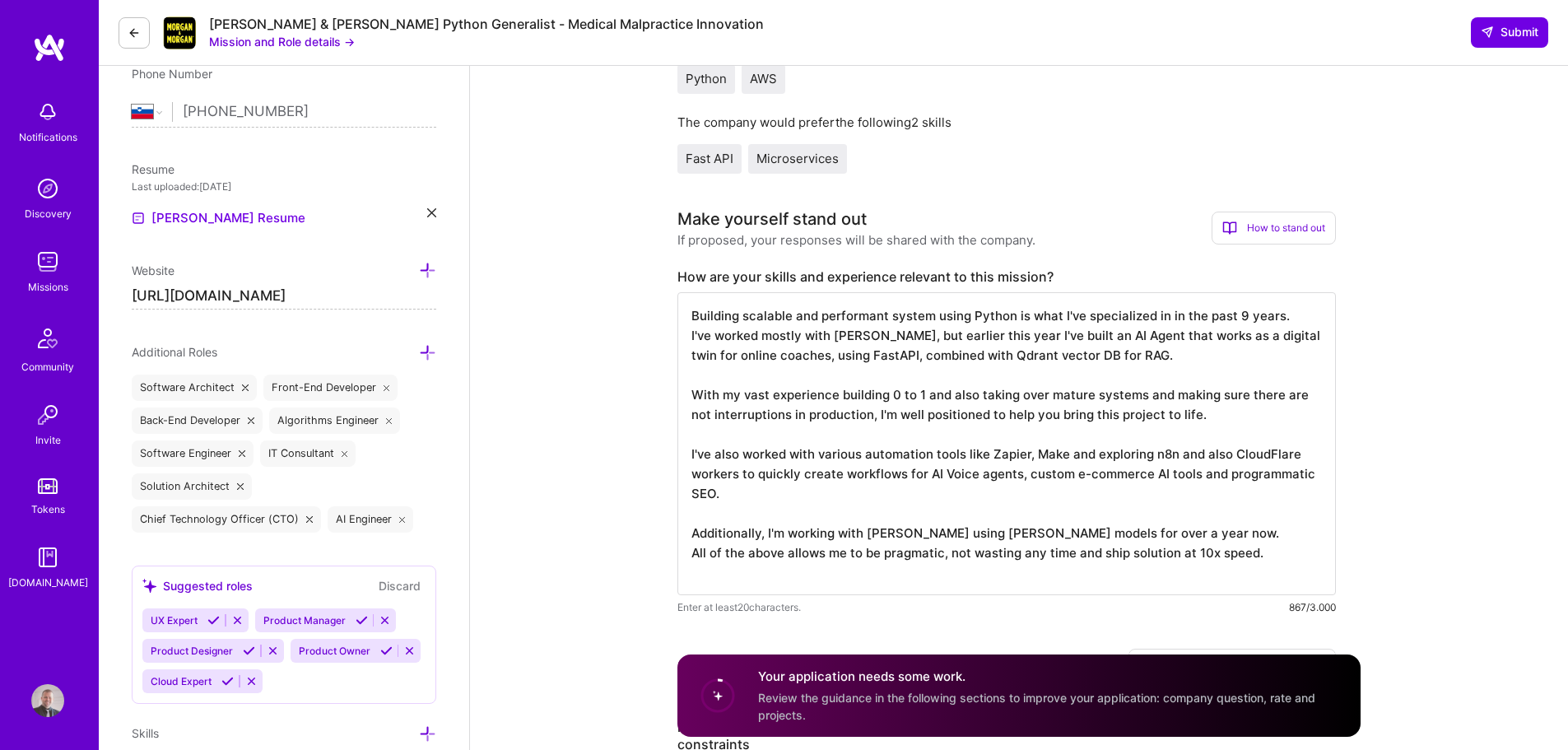
scroll to position [494, 0]
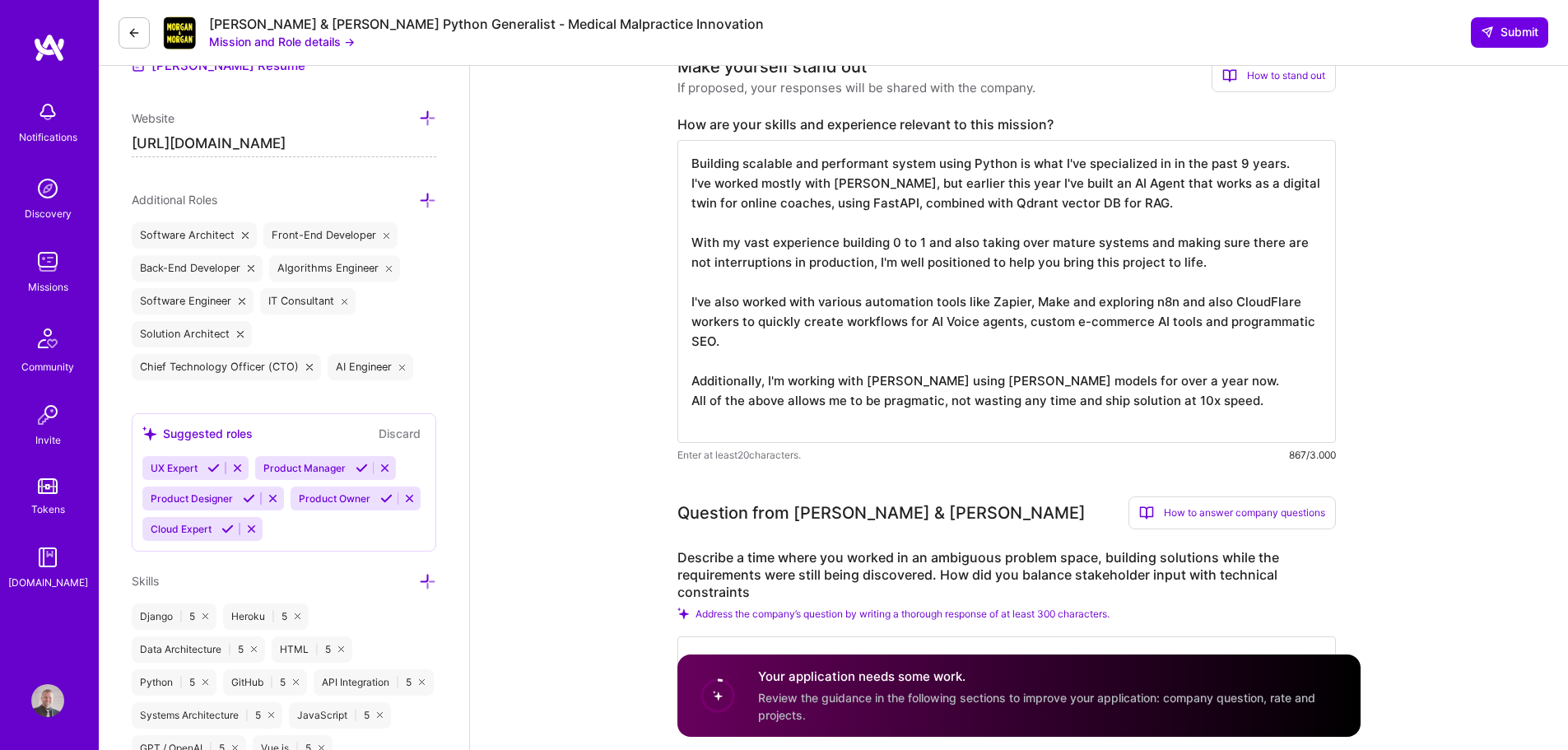
click at [1181, 398] on textarea "Building scalable and performant system using Python is what I've specialized i…" at bounding box center [1006, 291] width 659 height 303
click at [1149, 202] on textarea "Building scalable and performant system using Python is what I've specialized i…" at bounding box center [1006, 291] width 659 height 303
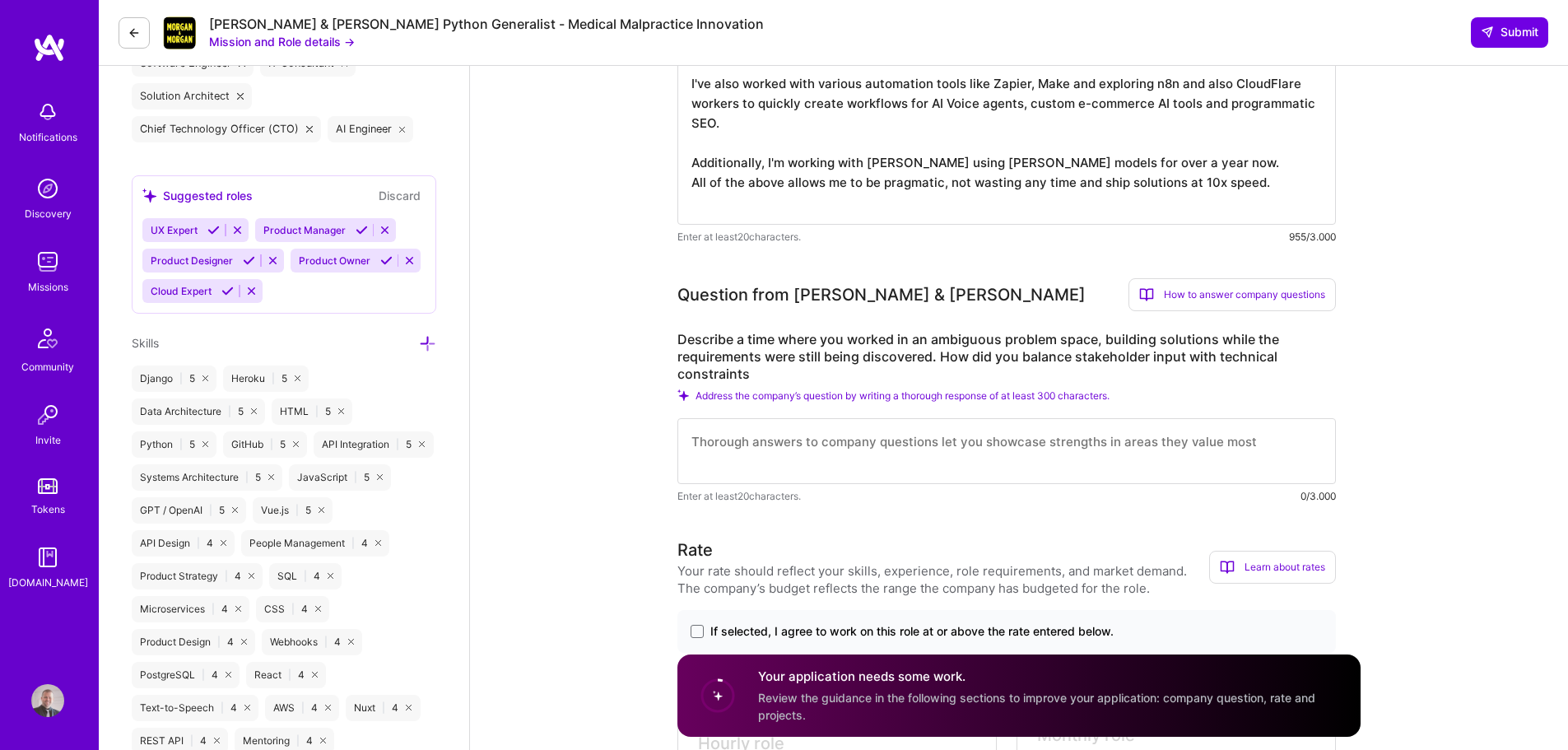
scroll to position [741, 0]
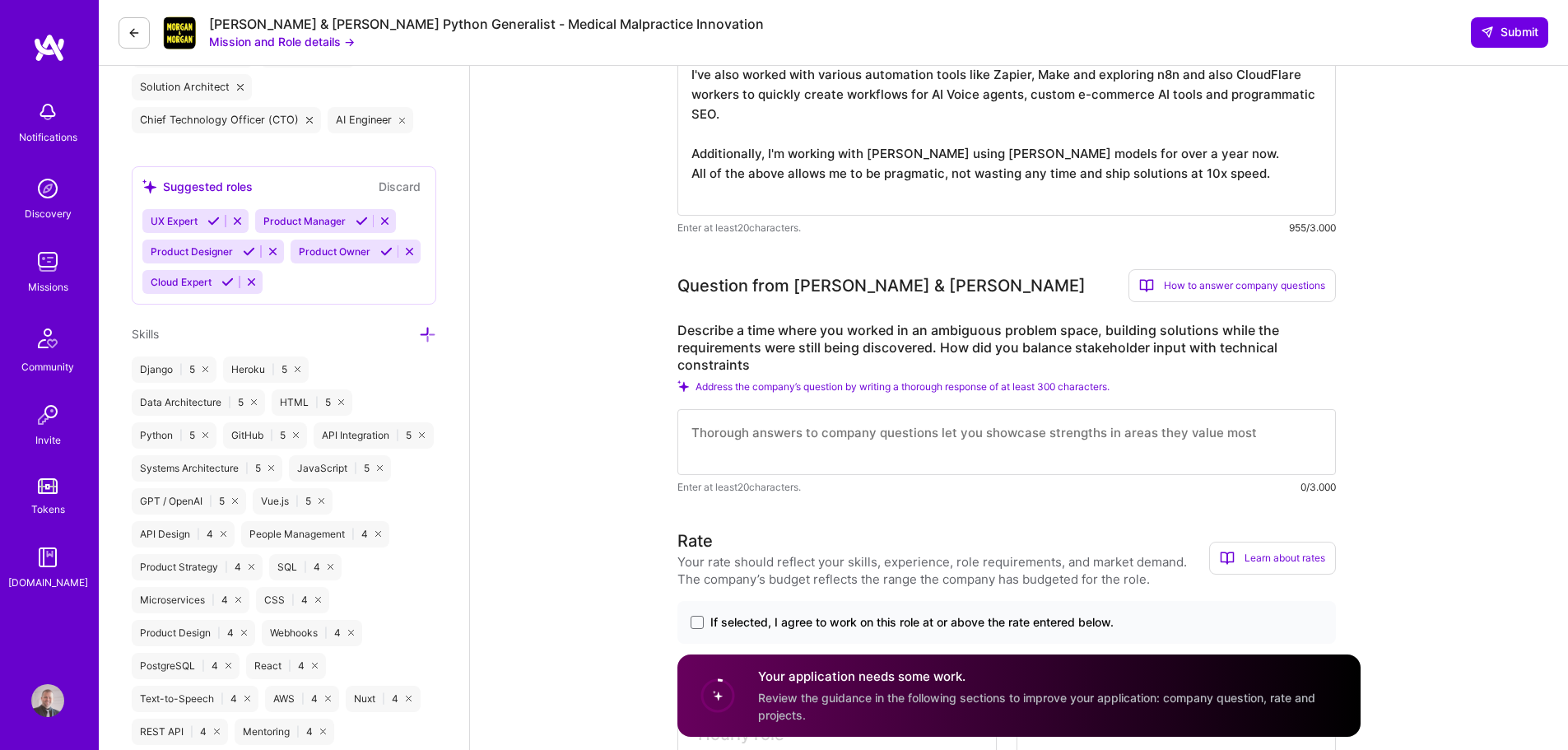
click at [1010, 117] on textarea "Building scalable and performant system using Python is what I've specialized i…" at bounding box center [1006, 54] width 659 height 323
type textarea "Building scalable and performant system using Python is what I've specialized i…"
click at [851, 433] on textarea at bounding box center [1006, 442] width 659 height 65
type textarea "i can"
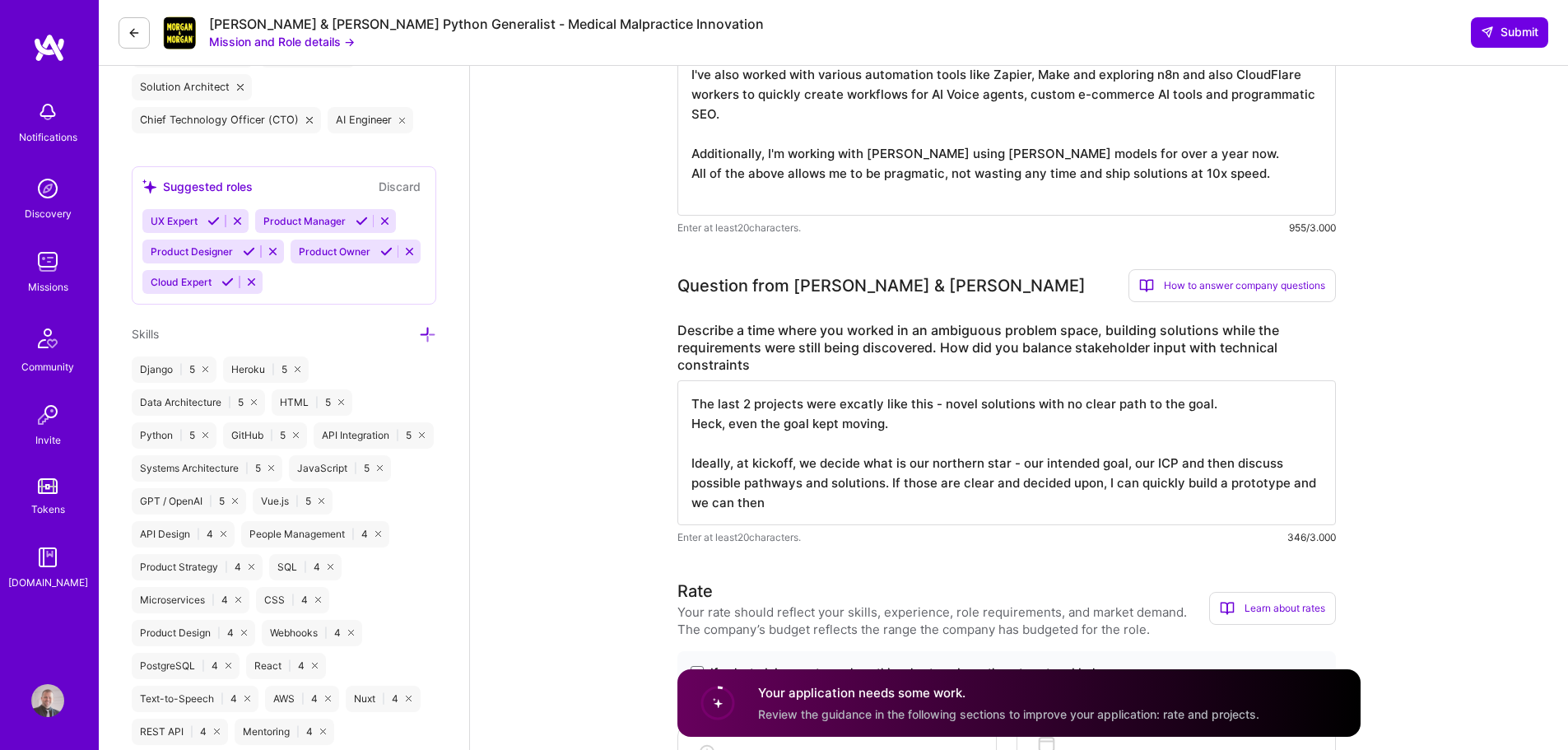
type textarea "The last 2 projects were excatly like this - novel solutions with no clear path…"
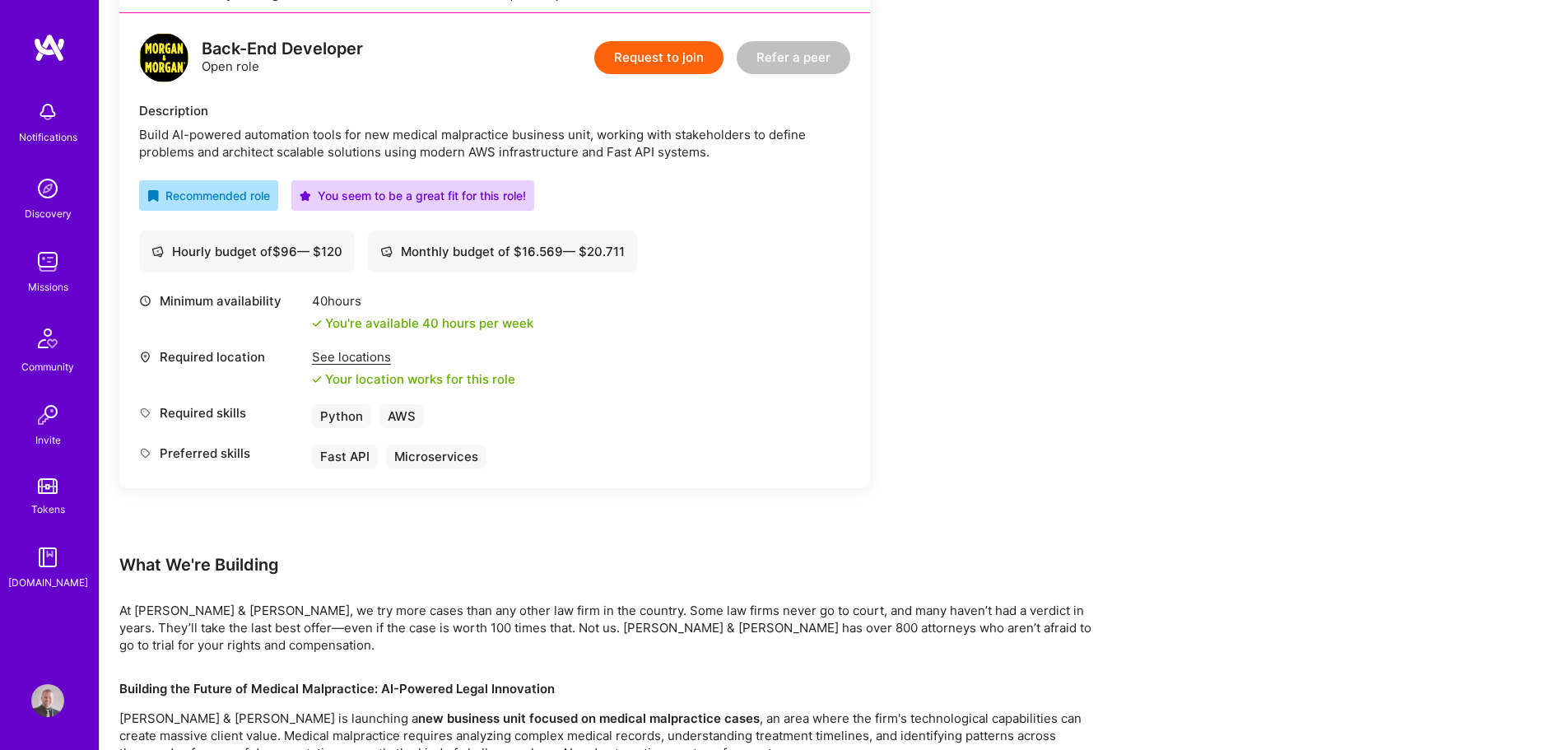
scroll to position [412, 0]
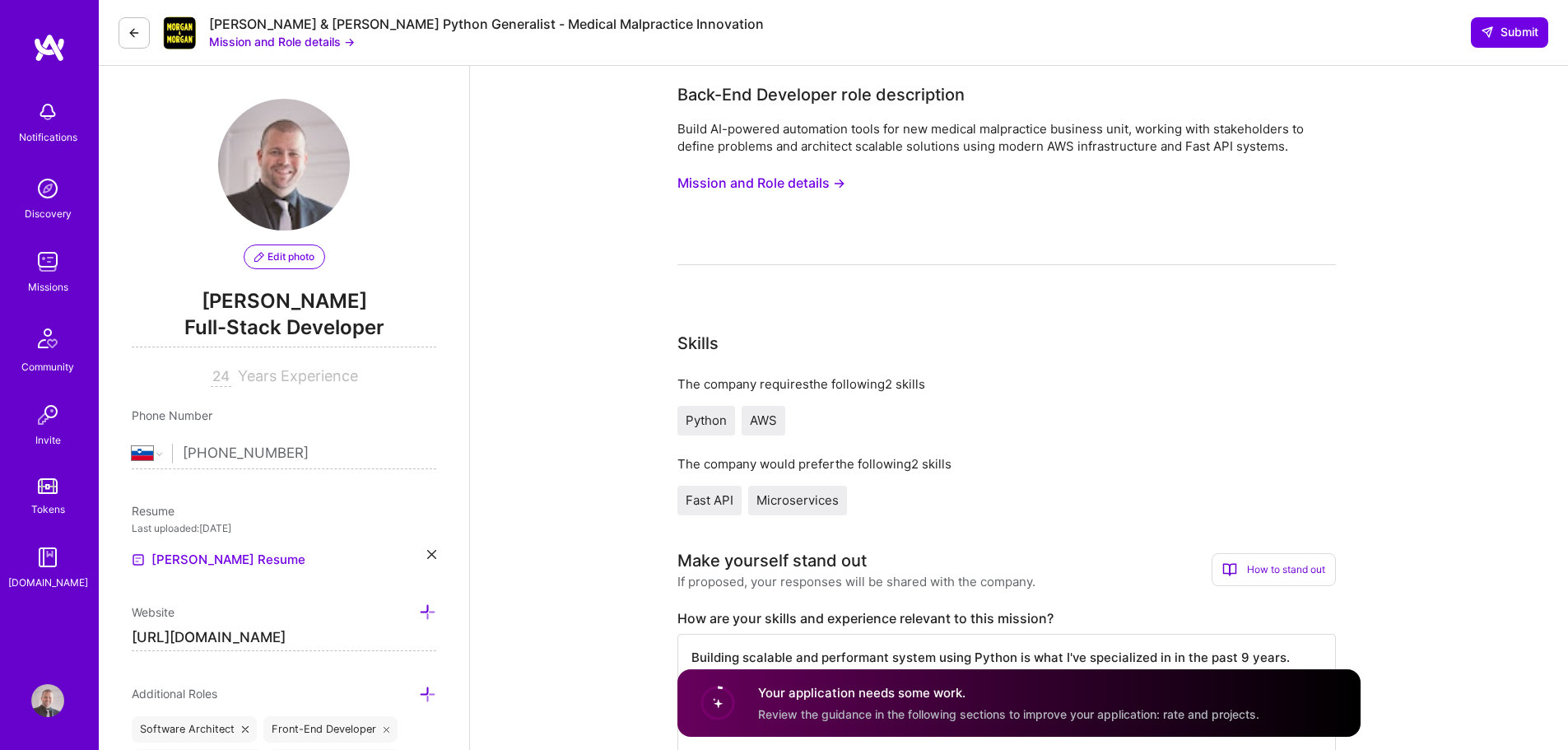
select select "SI"
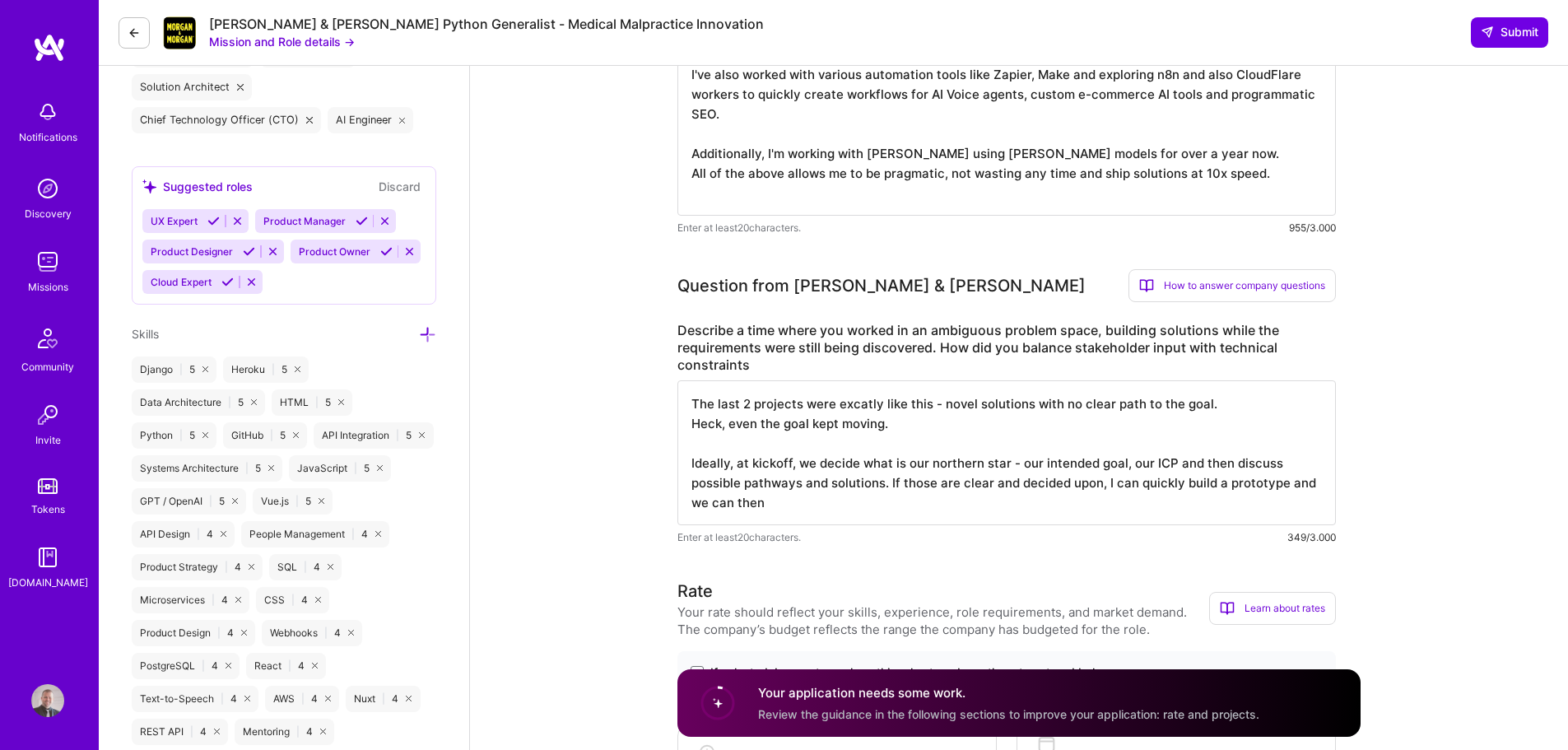
scroll to position [2, 0]
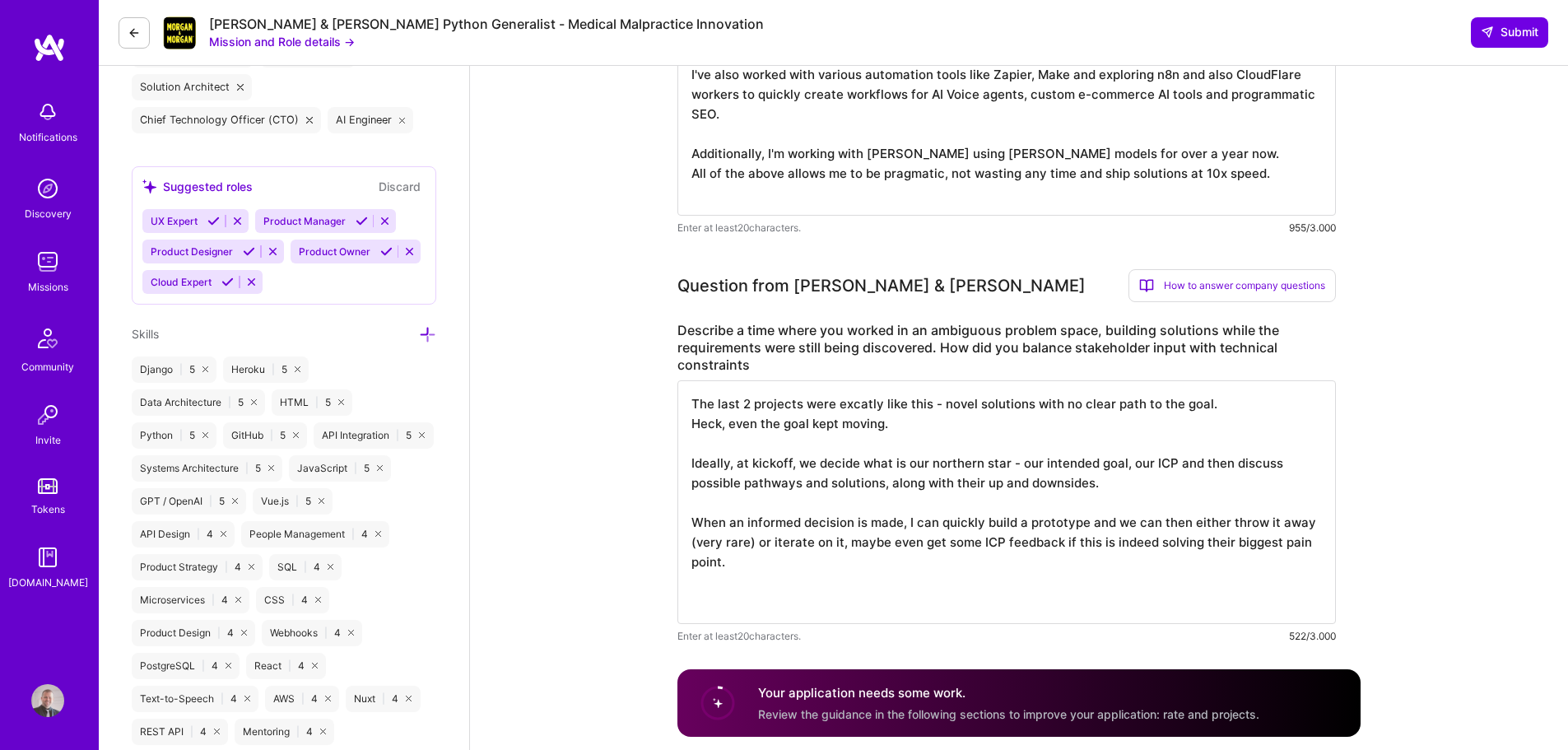
click at [1174, 478] on textarea "The last 2 projects were excatly like this - novel solutions with no clear path…" at bounding box center [1006, 502] width 659 height 244
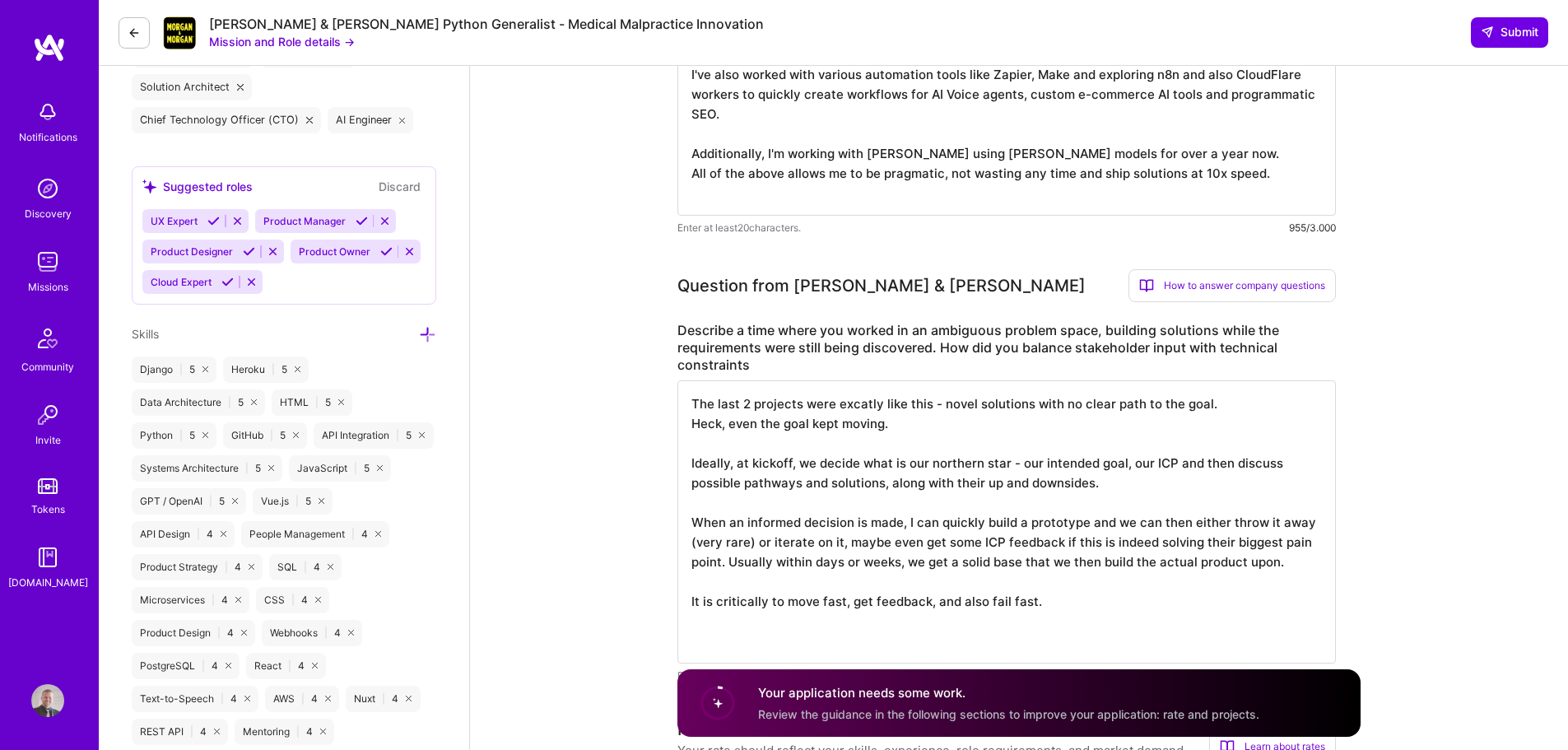
click at [949, 602] on textarea "The last 2 projects were excatly like this - novel solutions with no clear path…" at bounding box center [1006, 522] width 659 height 283
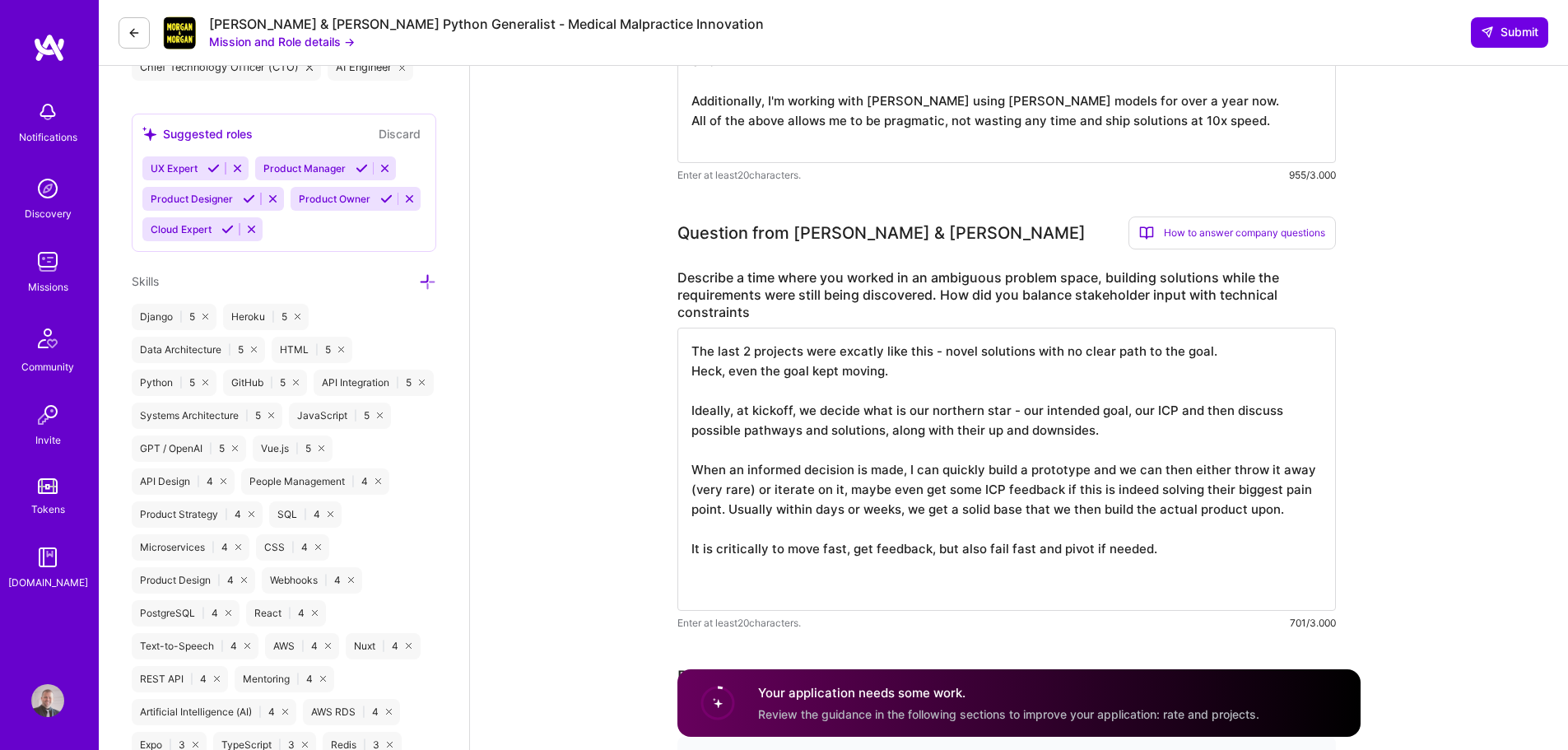
scroll to position [823, 0]
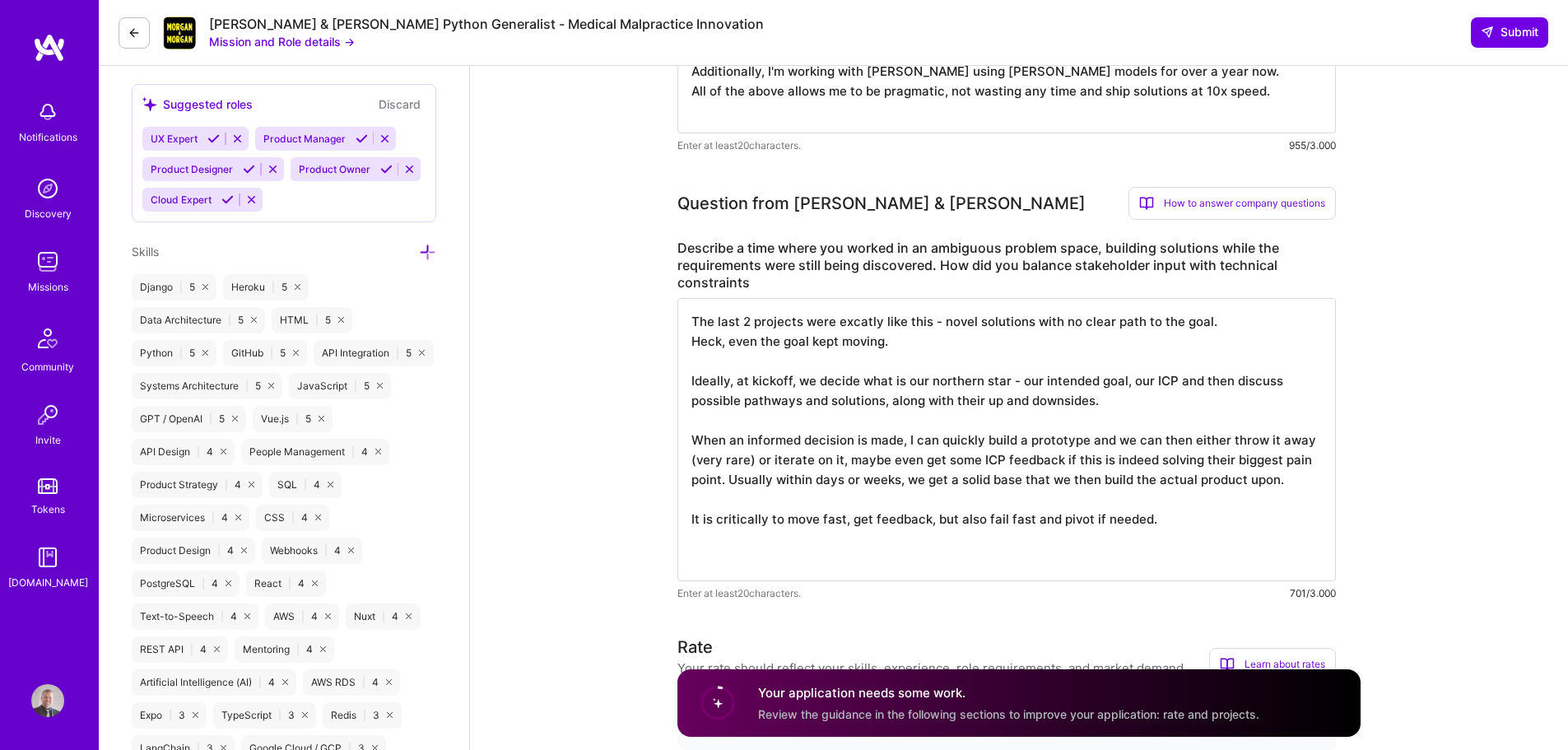
click at [961, 341] on textarea "The last 2 projects were excatly like this - novel solutions with no clear path…" at bounding box center [1006, 439] width 659 height 283
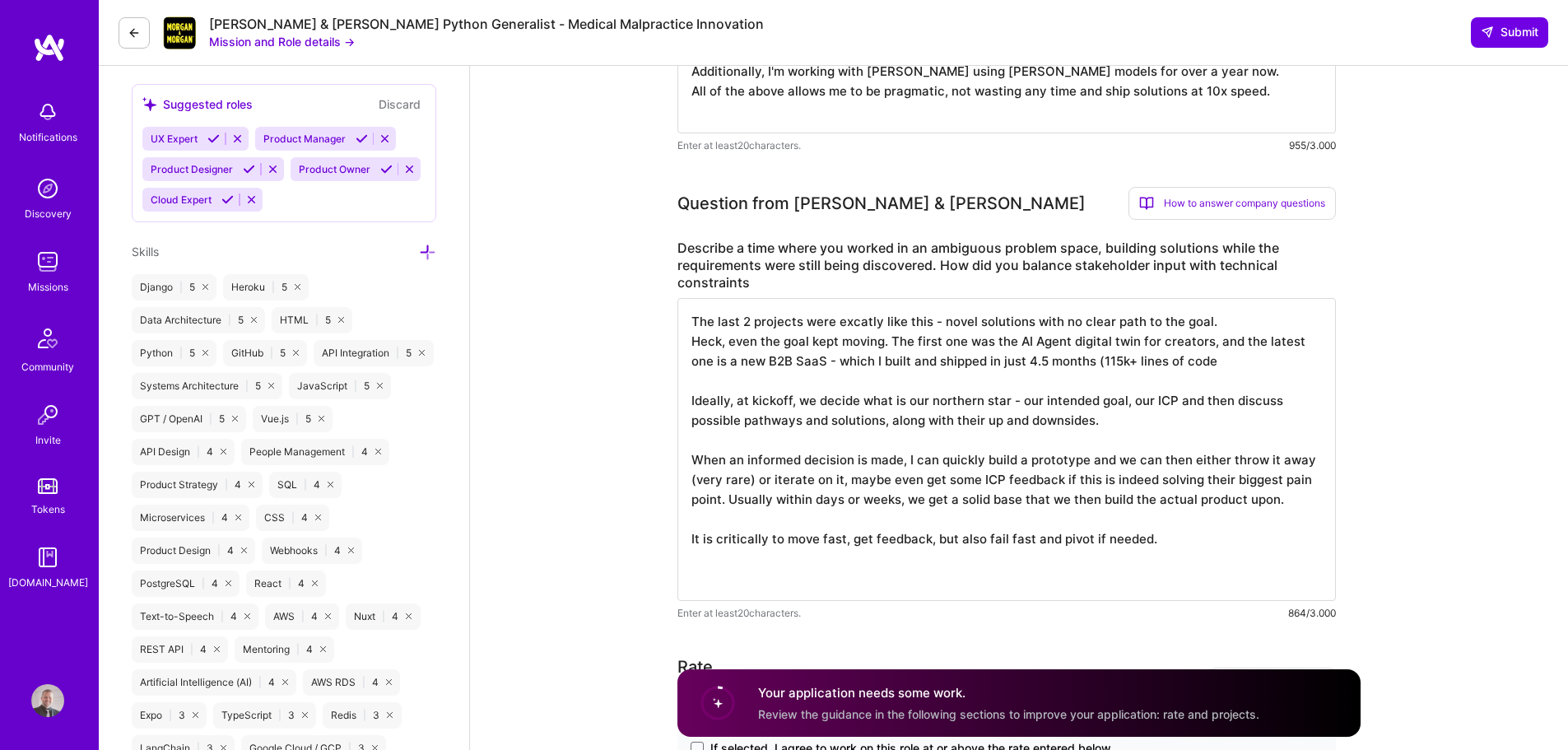
type textarea "The last 2 projects were excatly like this - novel solutions with no clear path…"
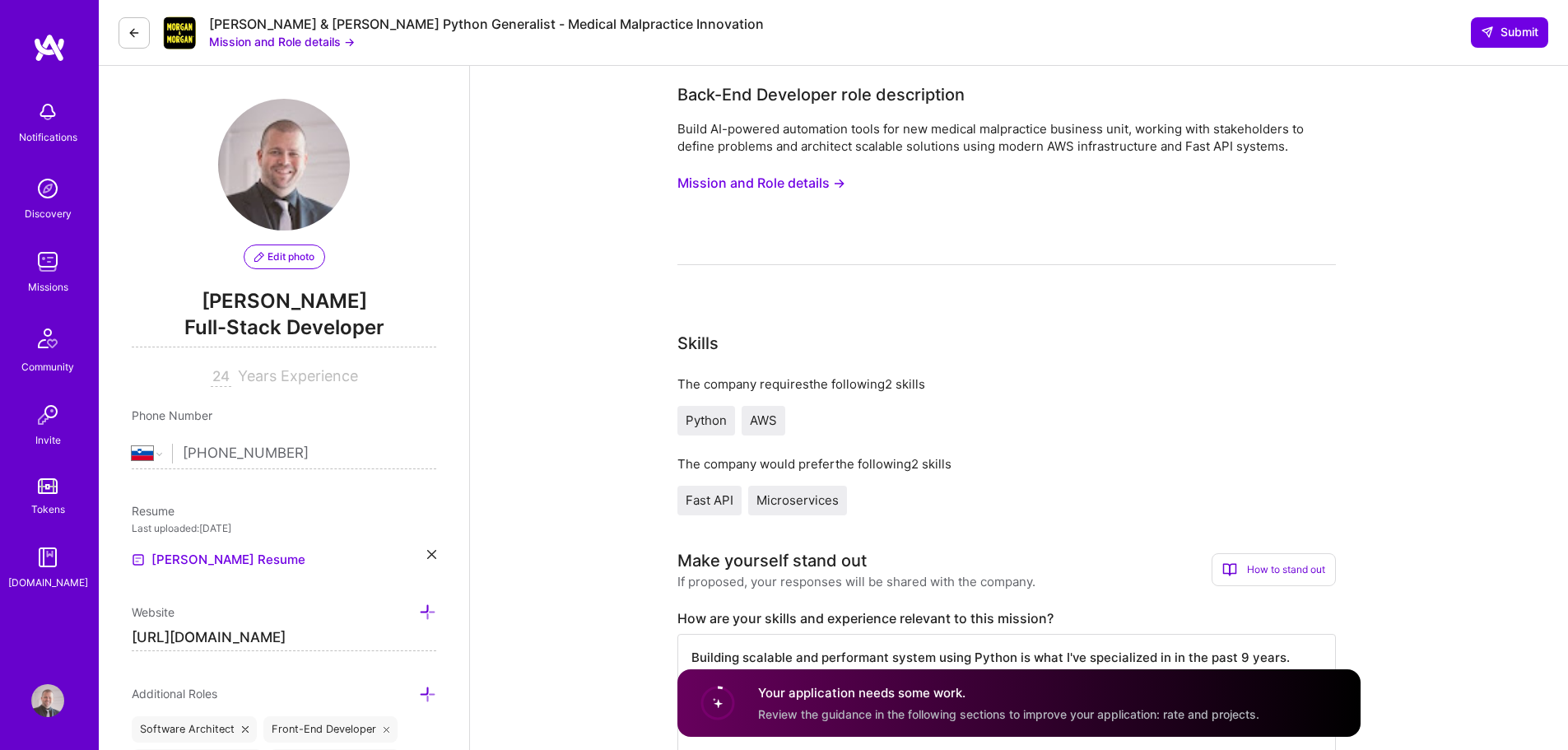
select select "SI"
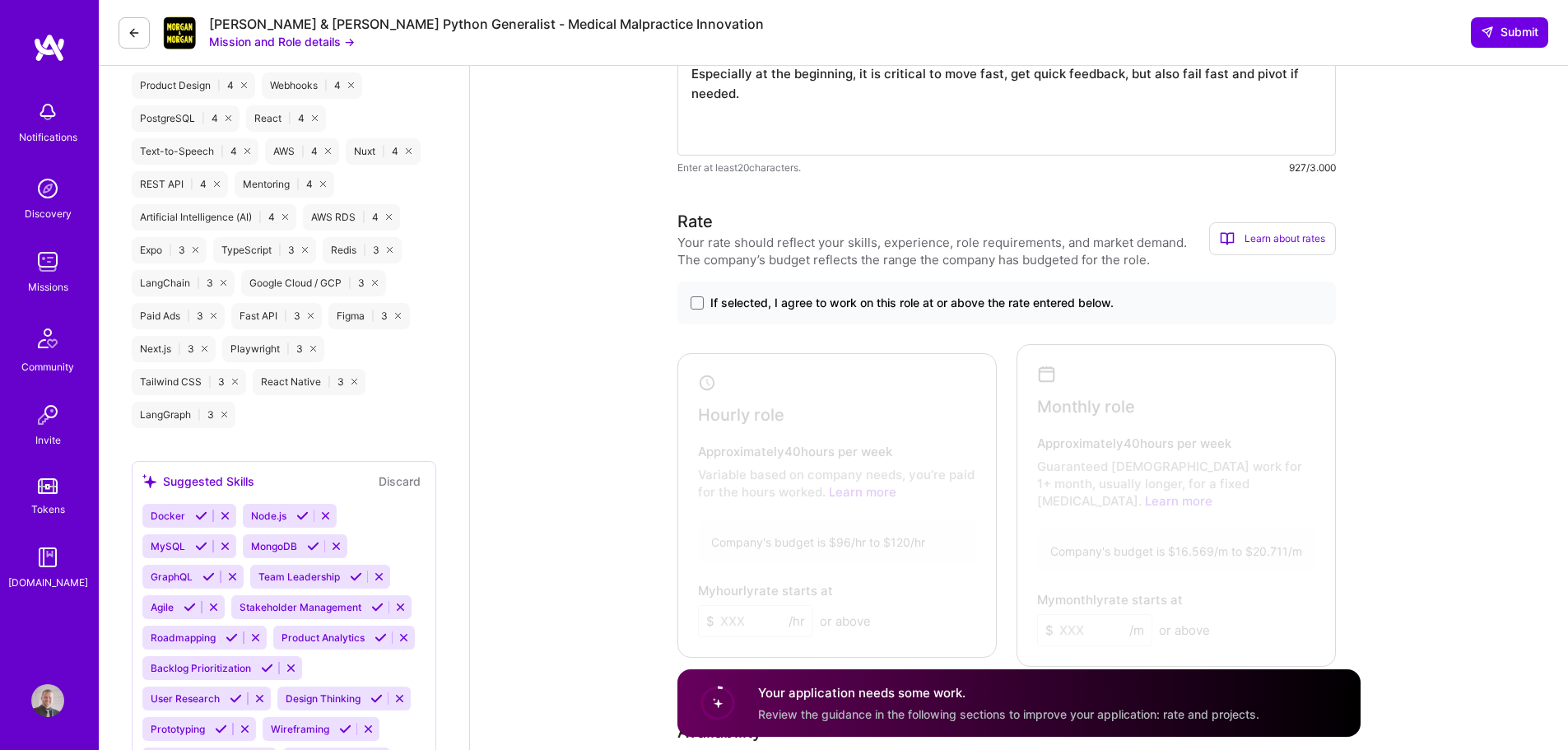
scroll to position [1318, 0]
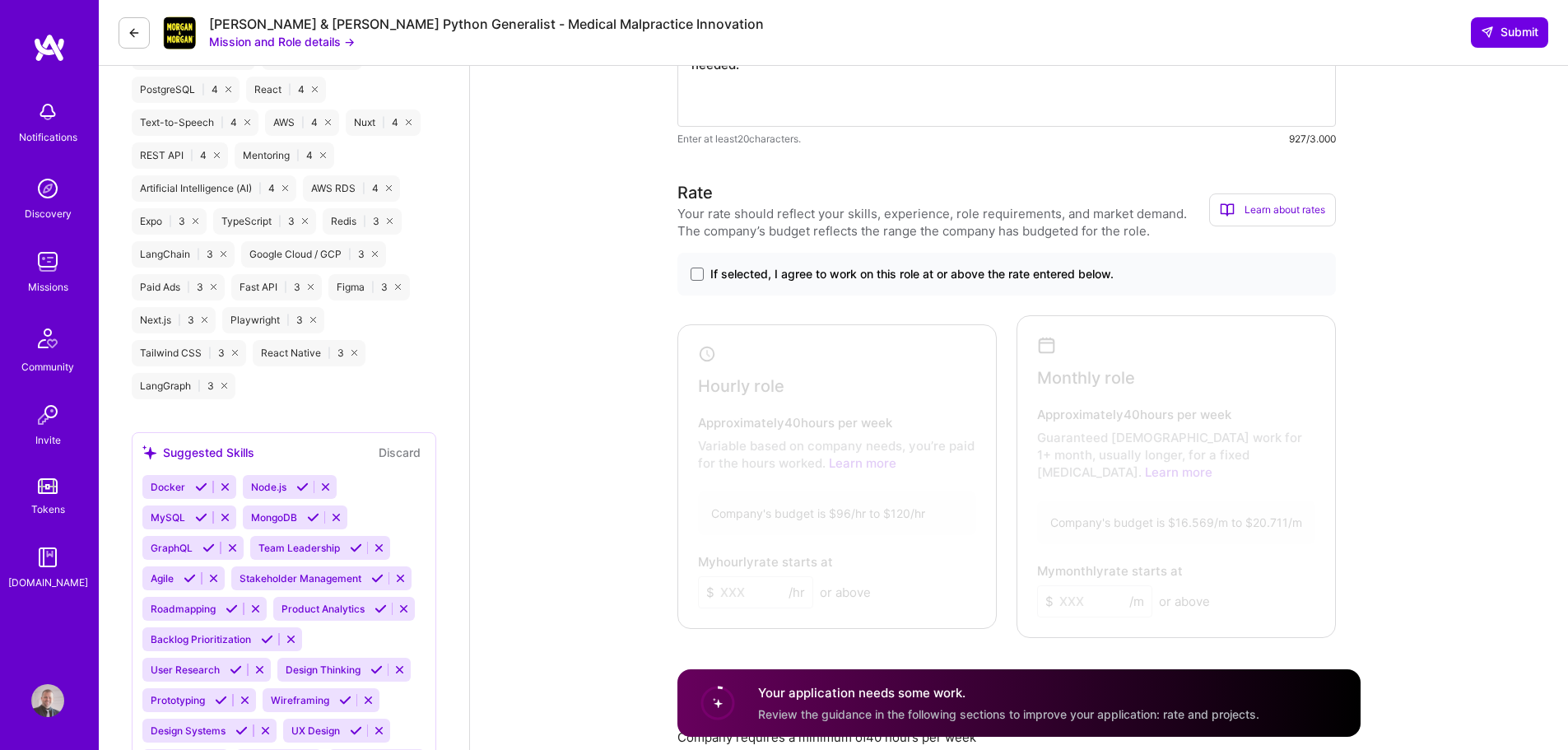
type textarea "The last 2 projects were excatly like this - novel solutions with no clear path…"
click at [705, 274] on label "If selected, I agree to work on this role at or above the rate entered below." at bounding box center [1006, 274] width 632 height 17
click at [0, 0] on input "If selected, I agree to work on this role at or above the rate entered below." at bounding box center [0, 0] width 0 height 0
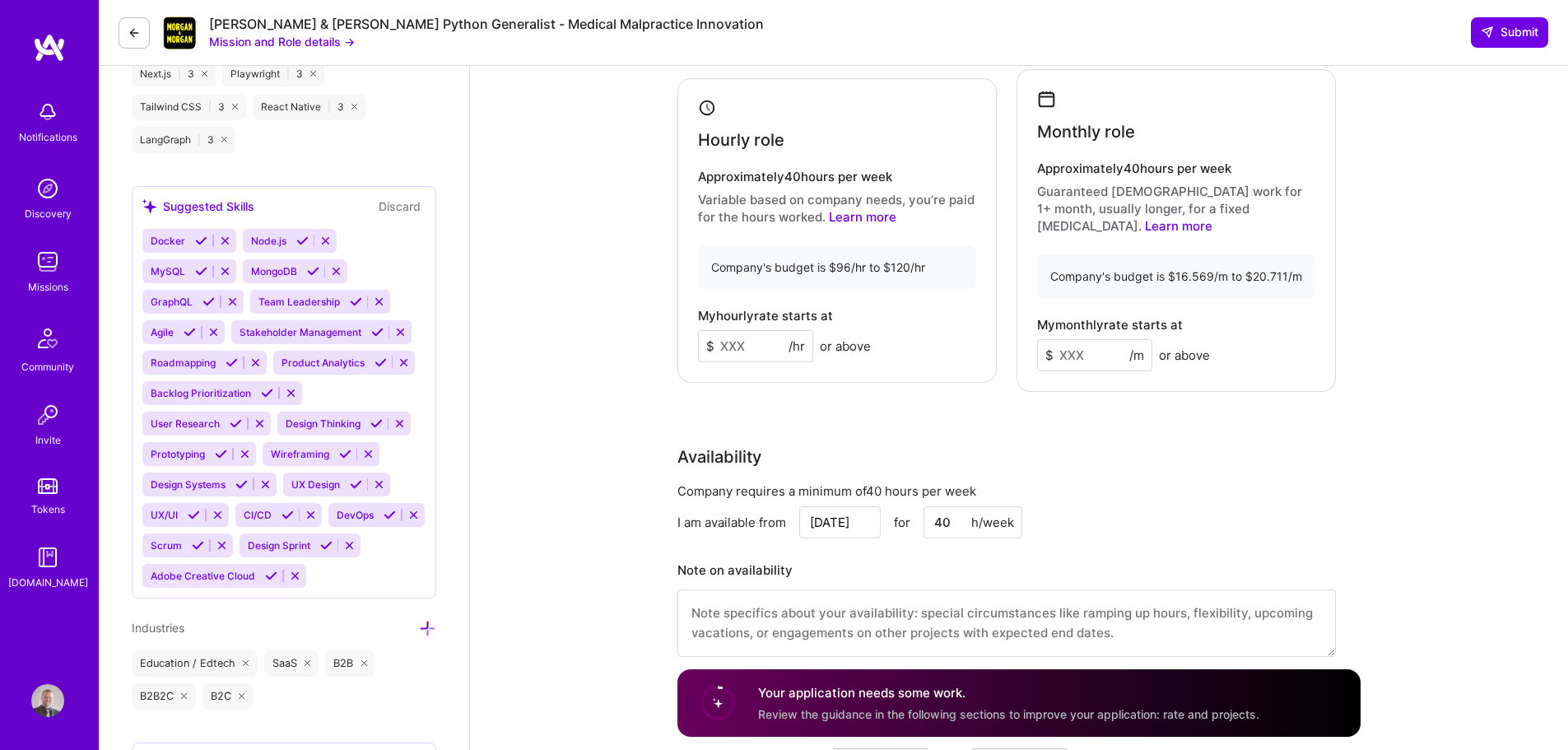
scroll to position [1565, 0]
click at [736, 335] on input at bounding box center [756, 345] width 115 height 32
type input "110"
click at [1113, 347] on input at bounding box center [1094, 354] width 115 height 32
drag, startPoint x: 1113, startPoint y: 347, endPoint x: 1056, endPoint y: 343, distance: 57.1
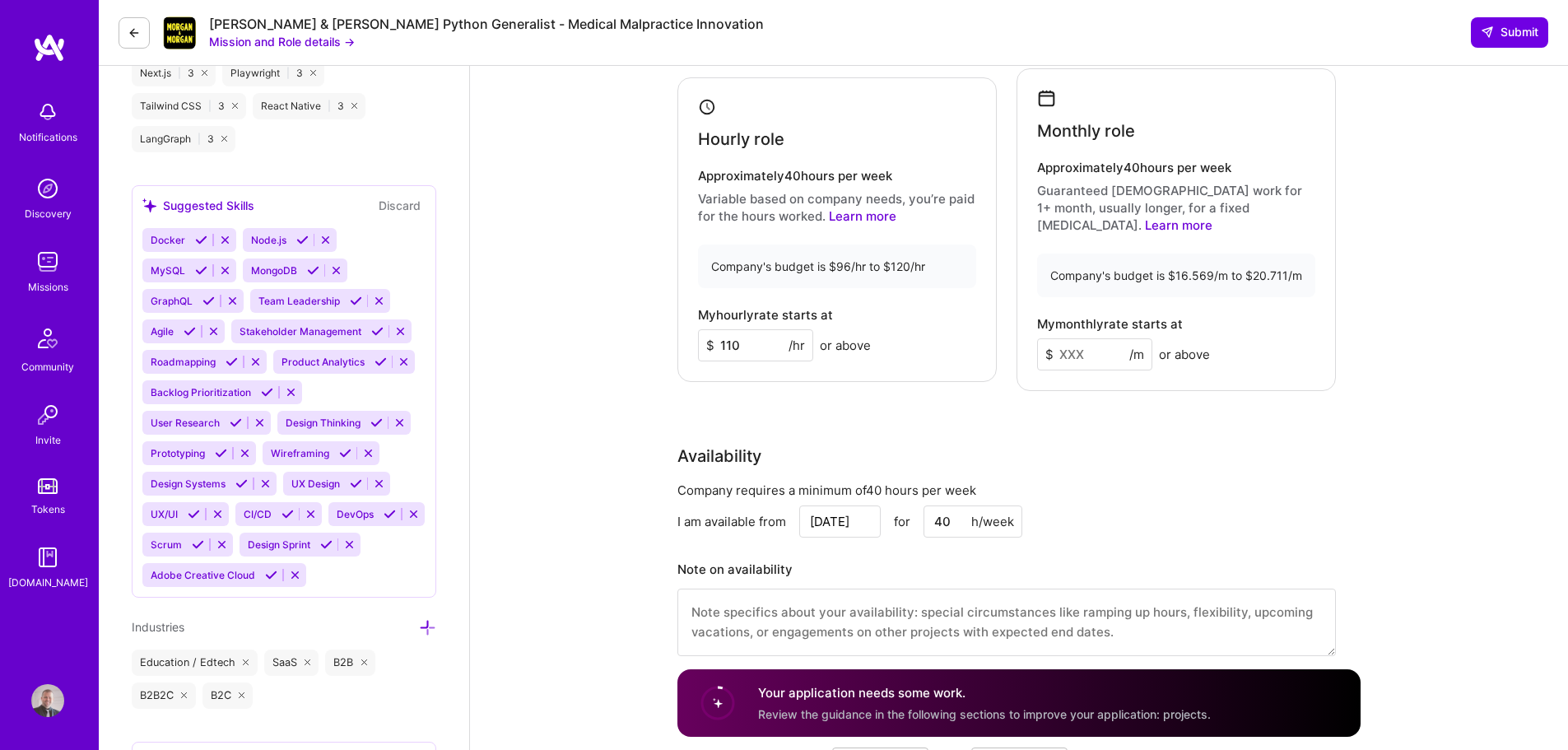
click at [1113, 347] on input at bounding box center [1094, 354] width 115 height 32
type input "18000"
click at [1175, 415] on div "Rate Your rate should reflect your skills, experience, role requirements, and m…" at bounding box center [1018, 306] width 683 height 744
click at [832, 508] on input "[DATE]" at bounding box center [839, 521] width 81 height 32
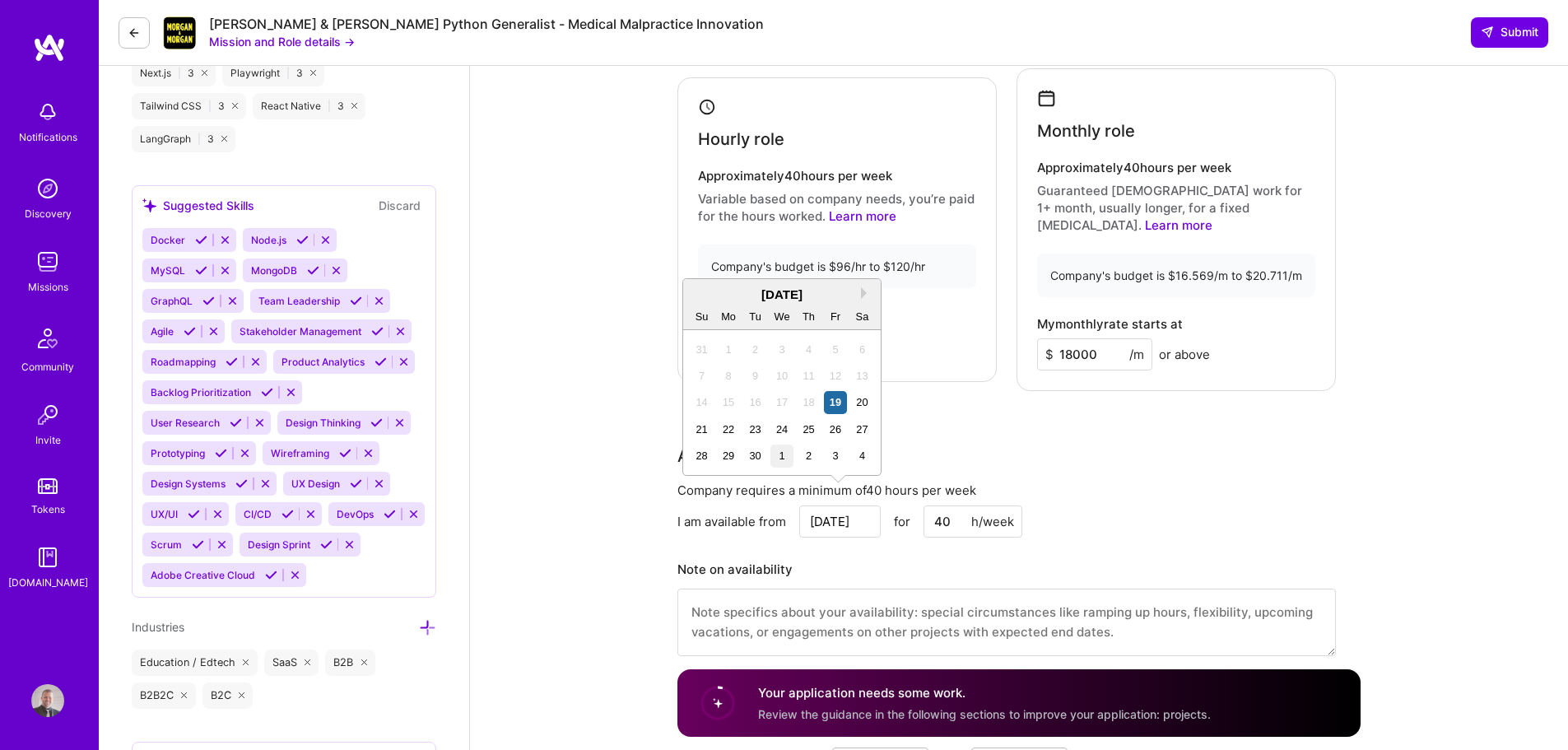
click at [777, 449] on div "1" at bounding box center [781, 455] width 22 height 22
type input "[DATE]"
click at [1188, 486] on div "Company requires a minimum of 40 hours per week I am available from Oct 1 for 4…" at bounding box center [1006, 580] width 659 height 196
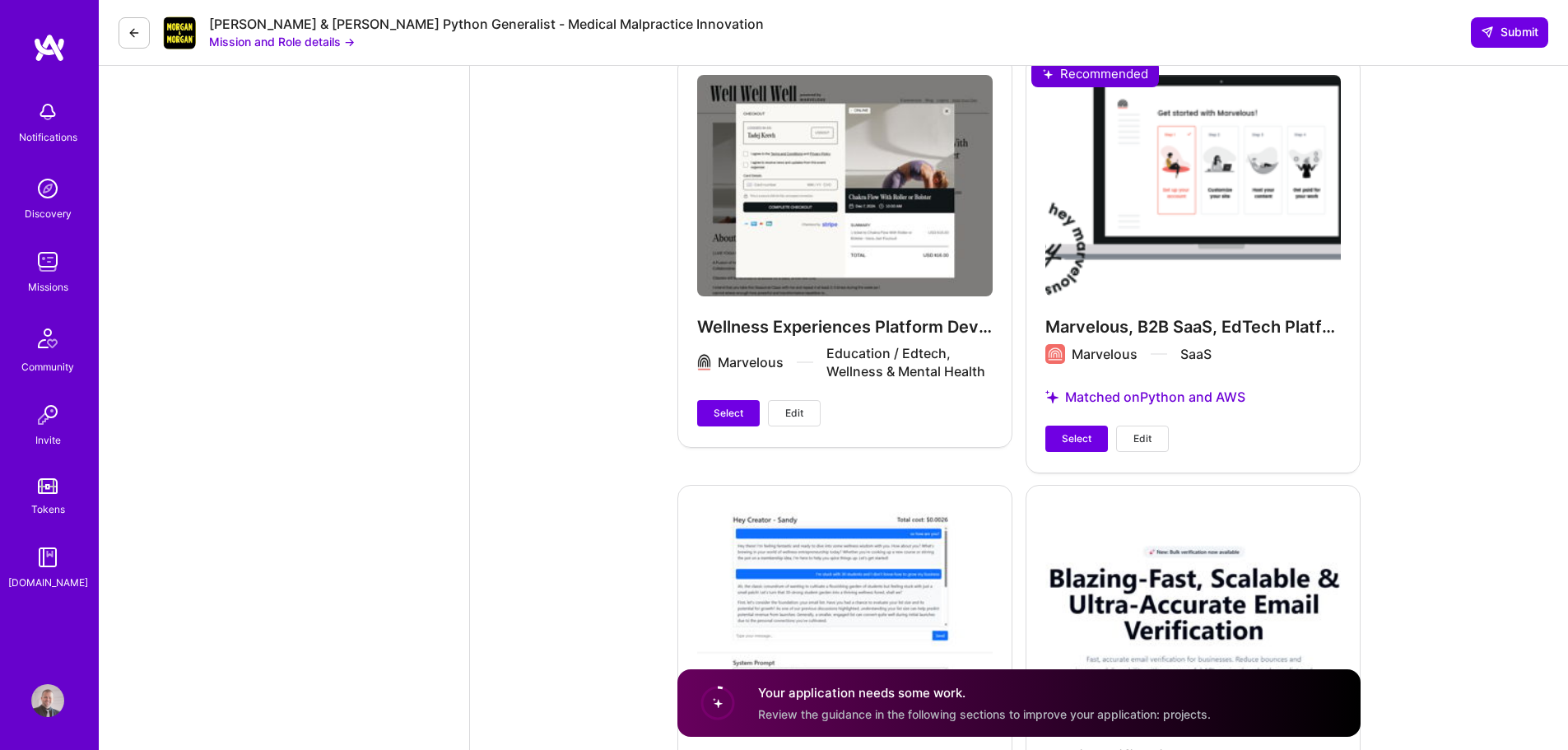
scroll to position [4447, 0]
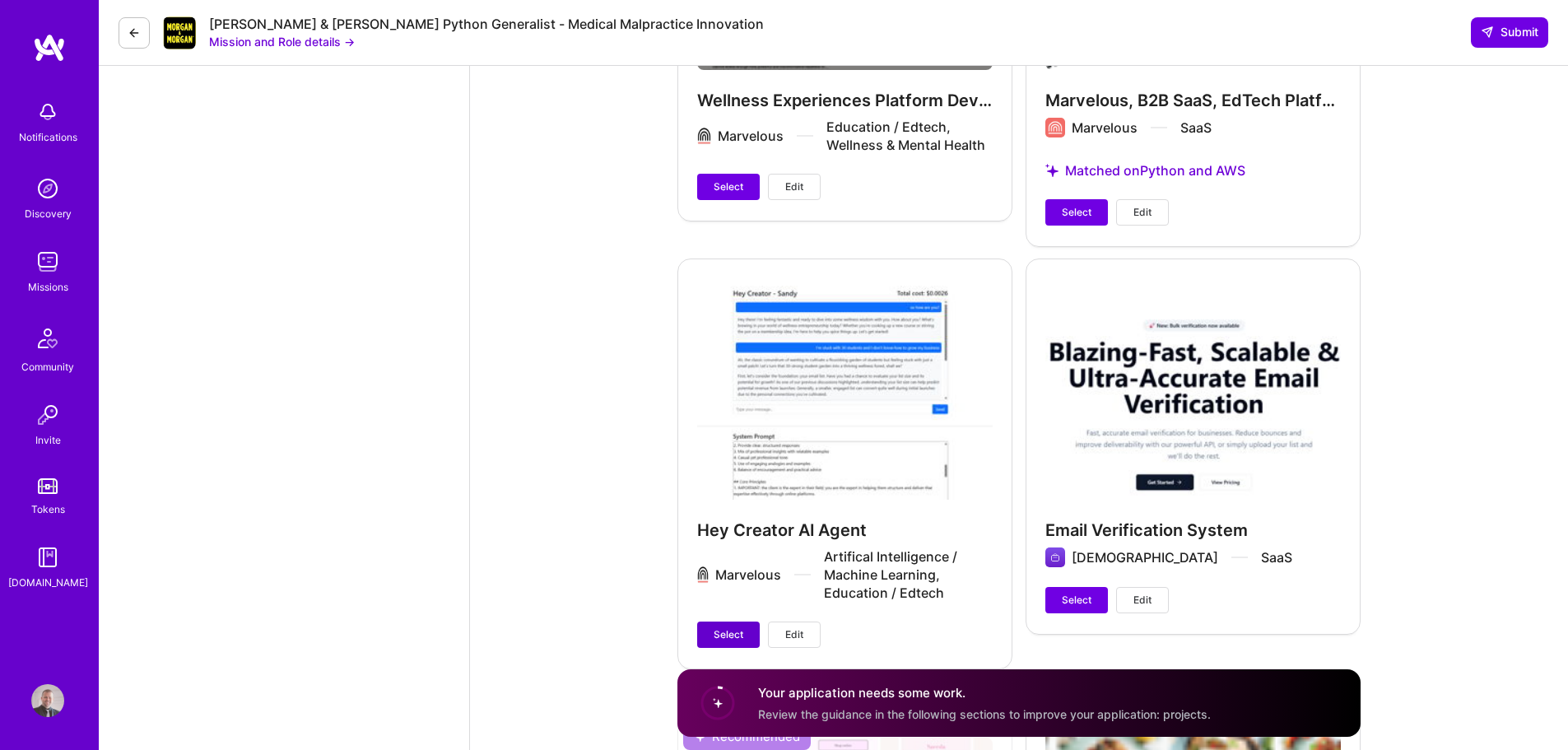
click at [726, 628] on span "Select" at bounding box center [729, 635] width 30 height 15
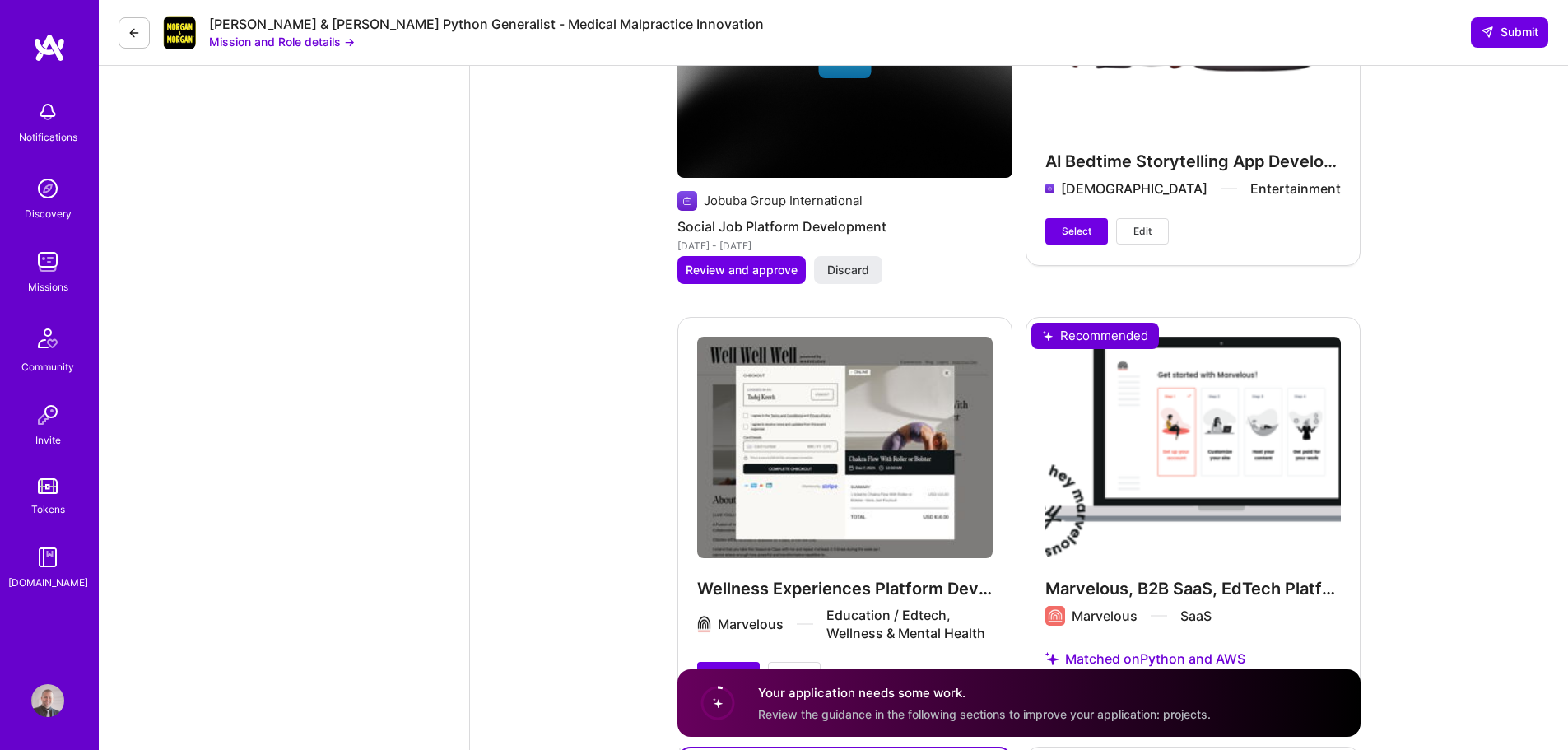
scroll to position [4109, 0]
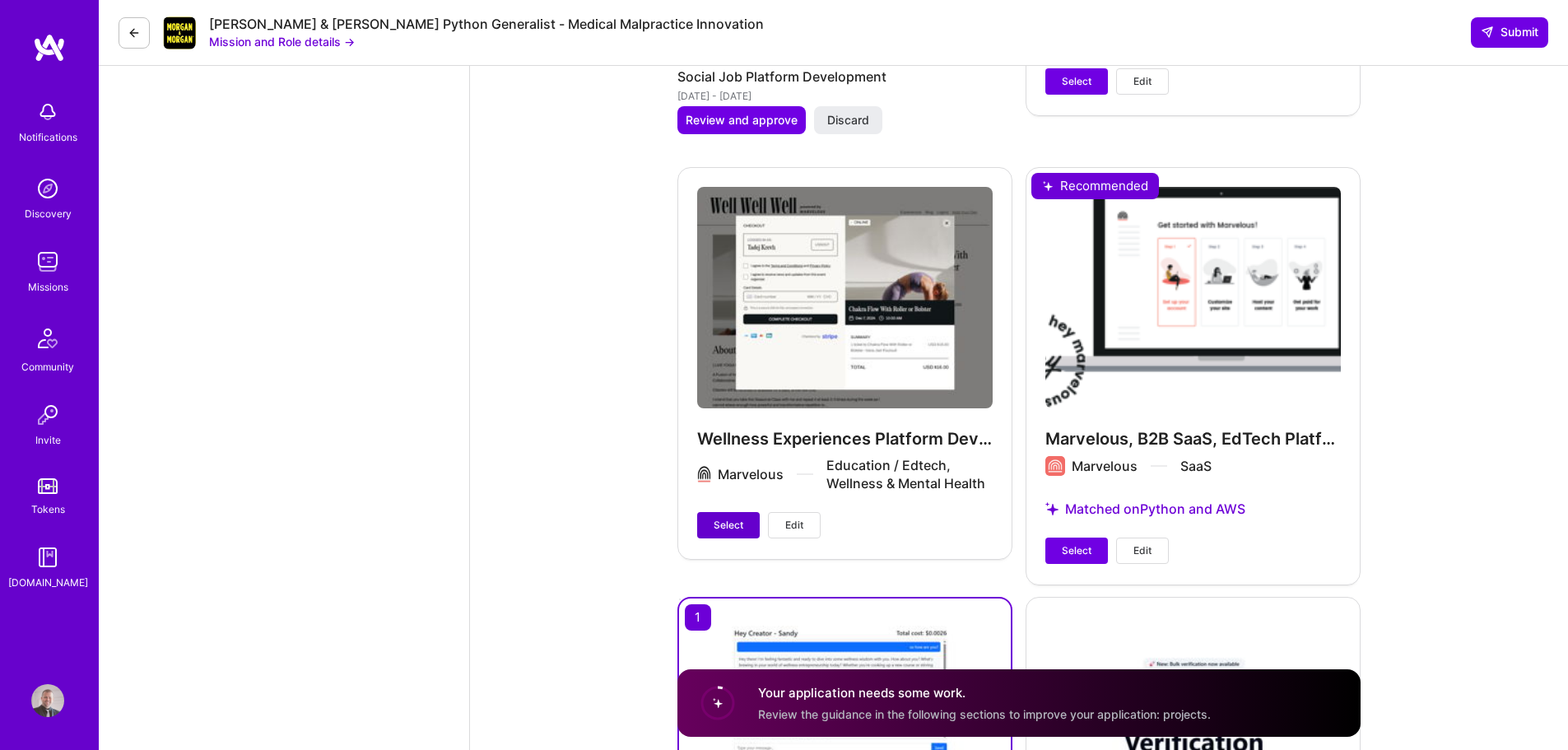
click at [749, 513] on button "Select" at bounding box center [729, 526] width 63 height 26
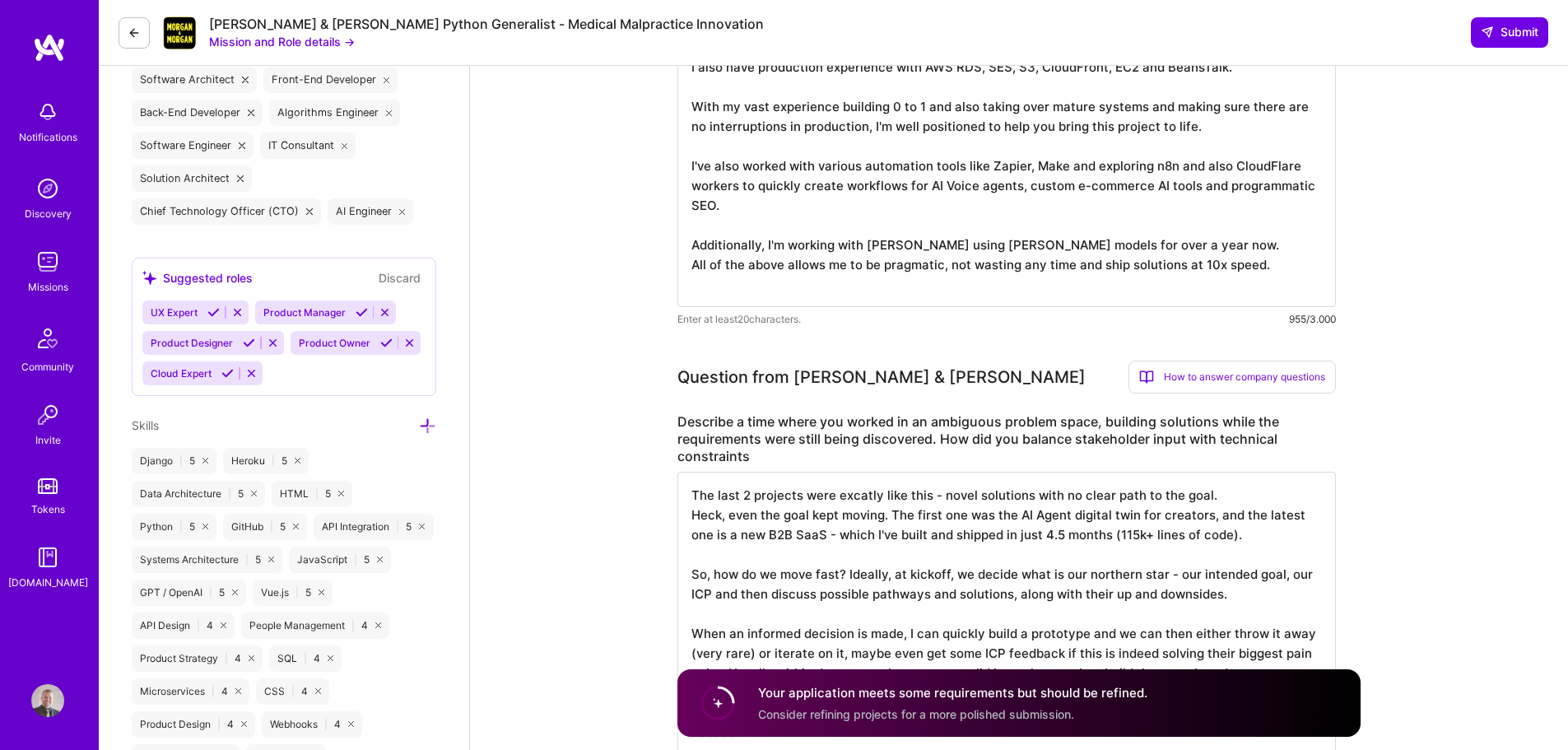
scroll to position [815, 0]
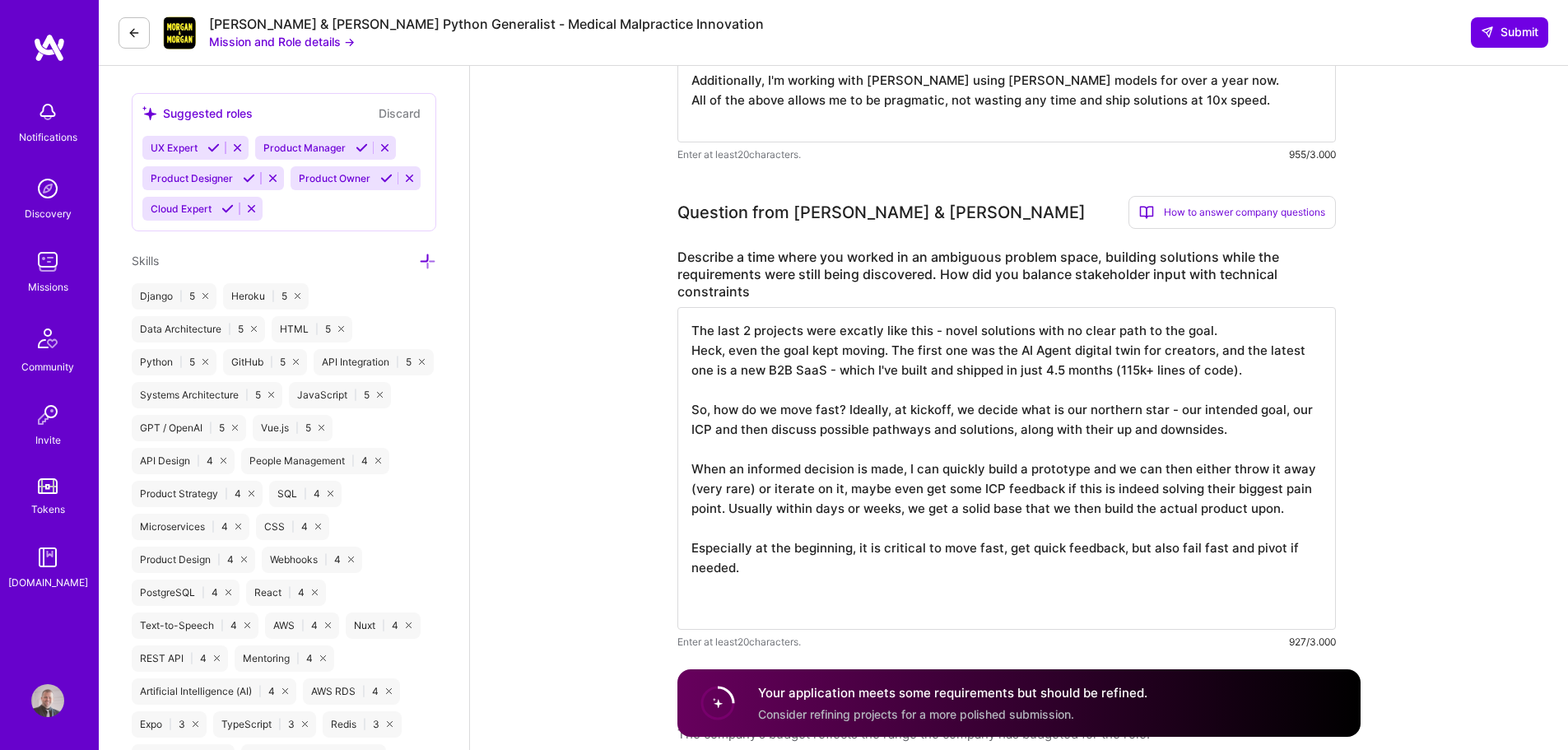
click at [1153, 349] on textarea "The last 2 projects were excatly like this - novel solutions with no clear path…" at bounding box center [1006, 469] width 659 height 323
click at [825, 369] on textarea "The last 2 projects were excatly like this - novel solutions with no clear path…" at bounding box center [1006, 469] width 659 height 323
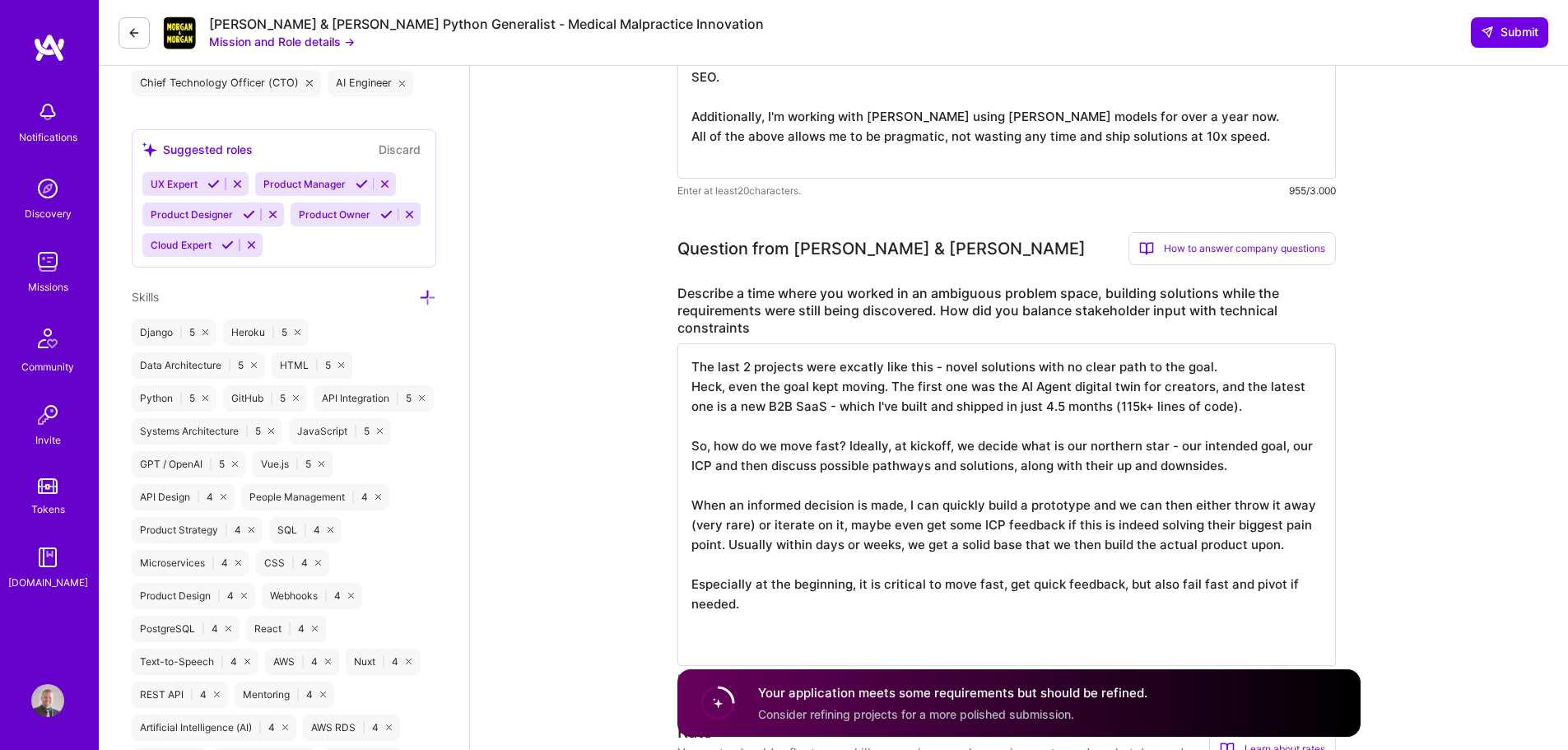
scroll to position [823, 0]
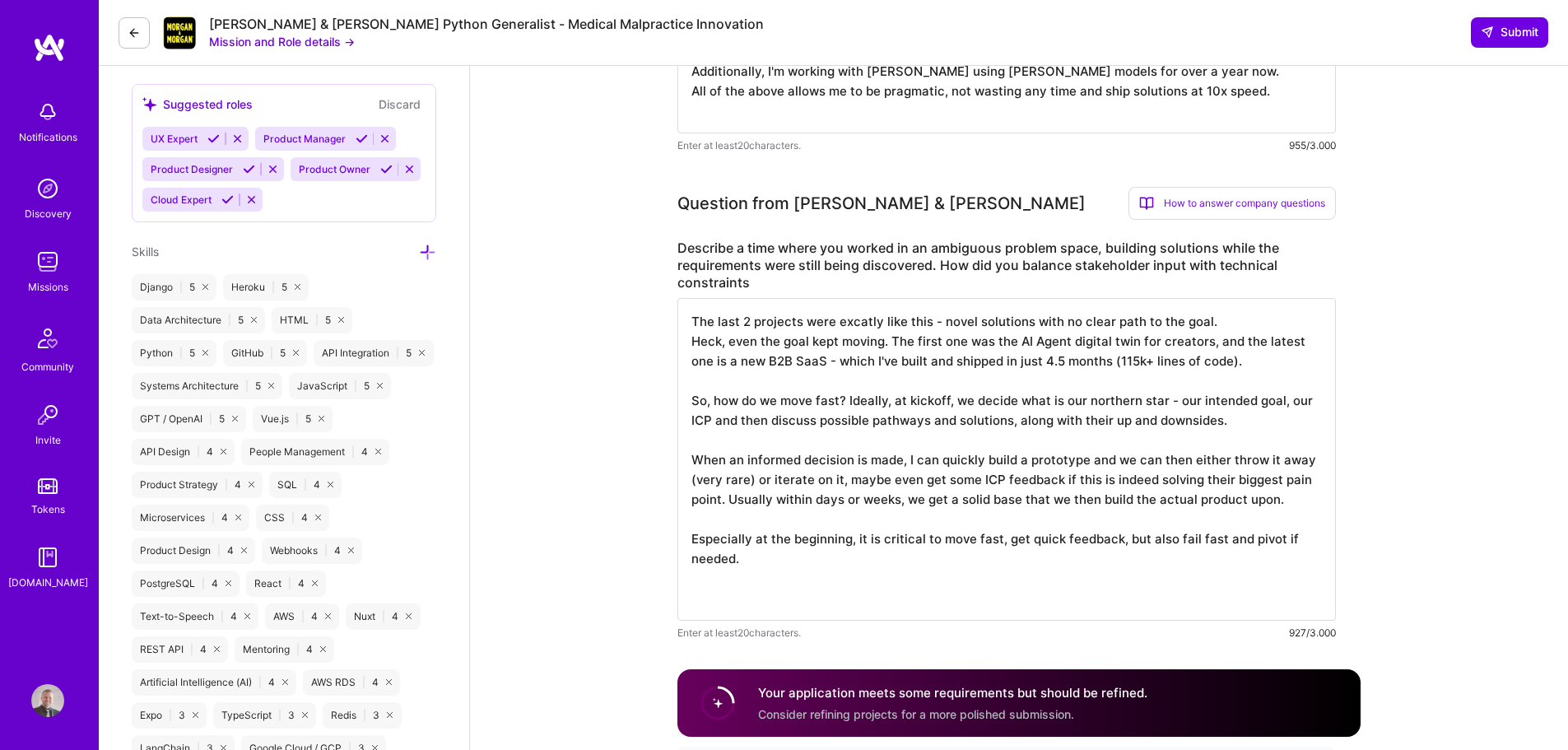
click at [896, 401] on textarea "The last 2 projects were excatly like this - novel solutions with no clear path…" at bounding box center [1006, 459] width 659 height 323
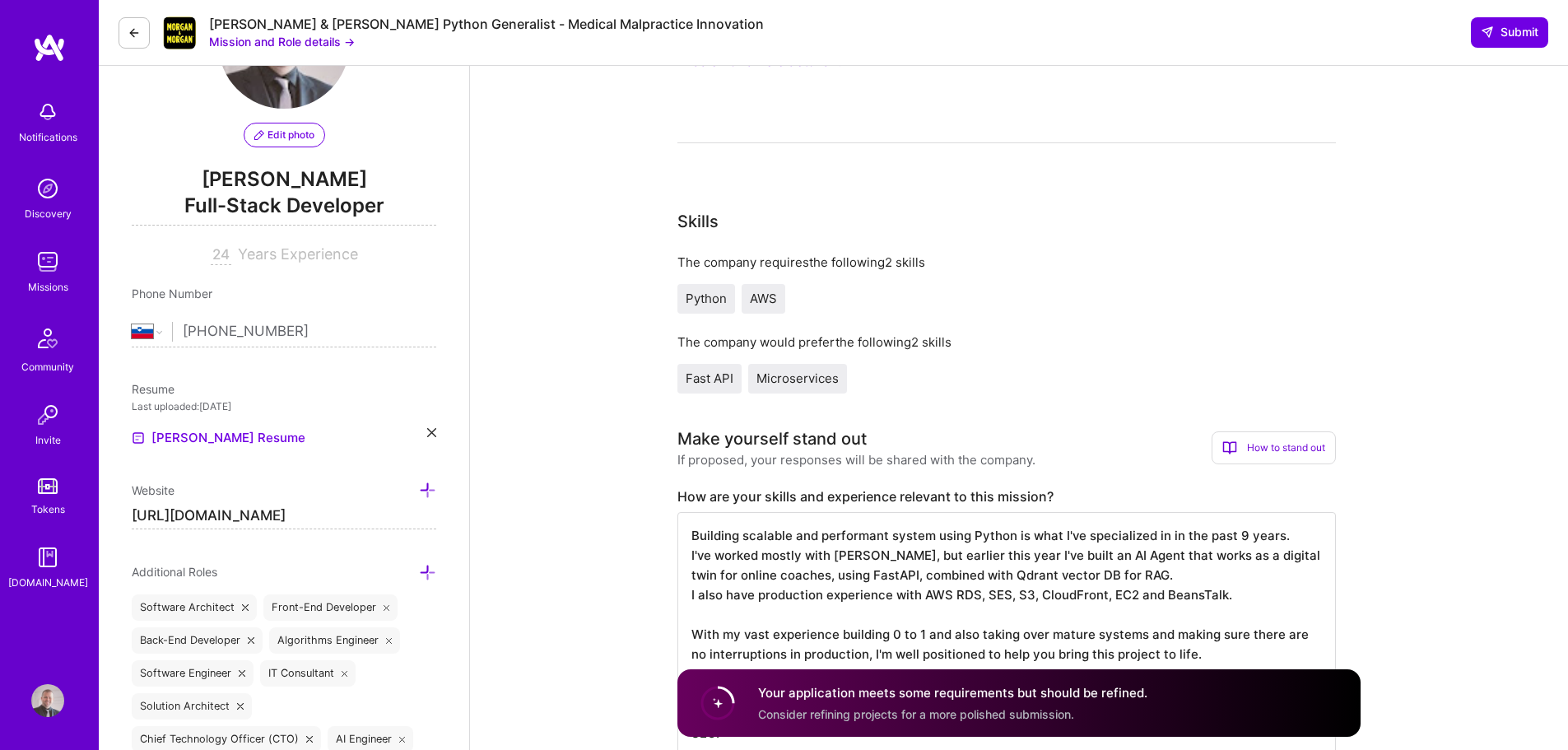
scroll to position [0, 0]
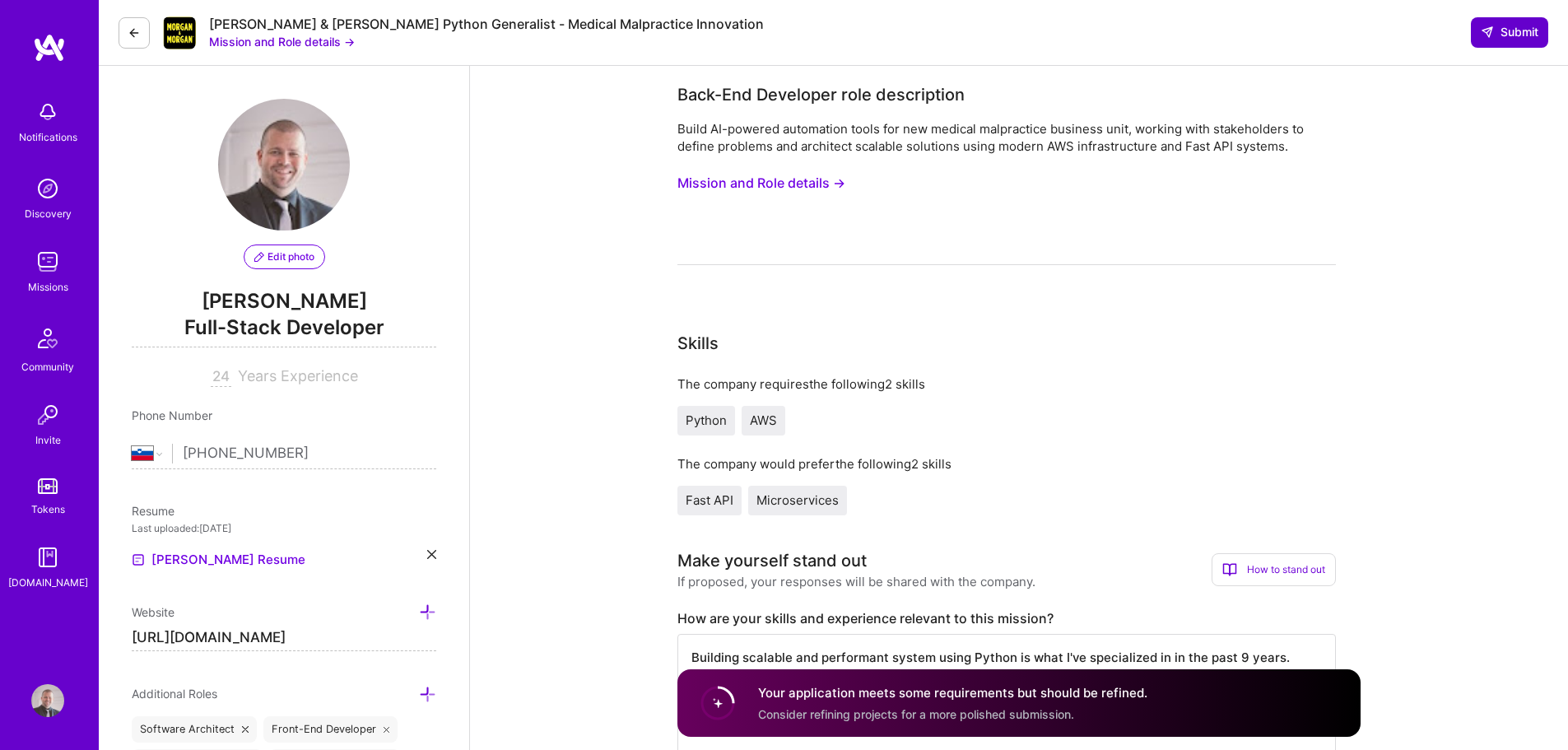
type textarea "The last 2 projects were excatly like this - novel solutions with no clear path…"
click at [1510, 34] on span "Submit" at bounding box center [1510, 31] width 58 height 17
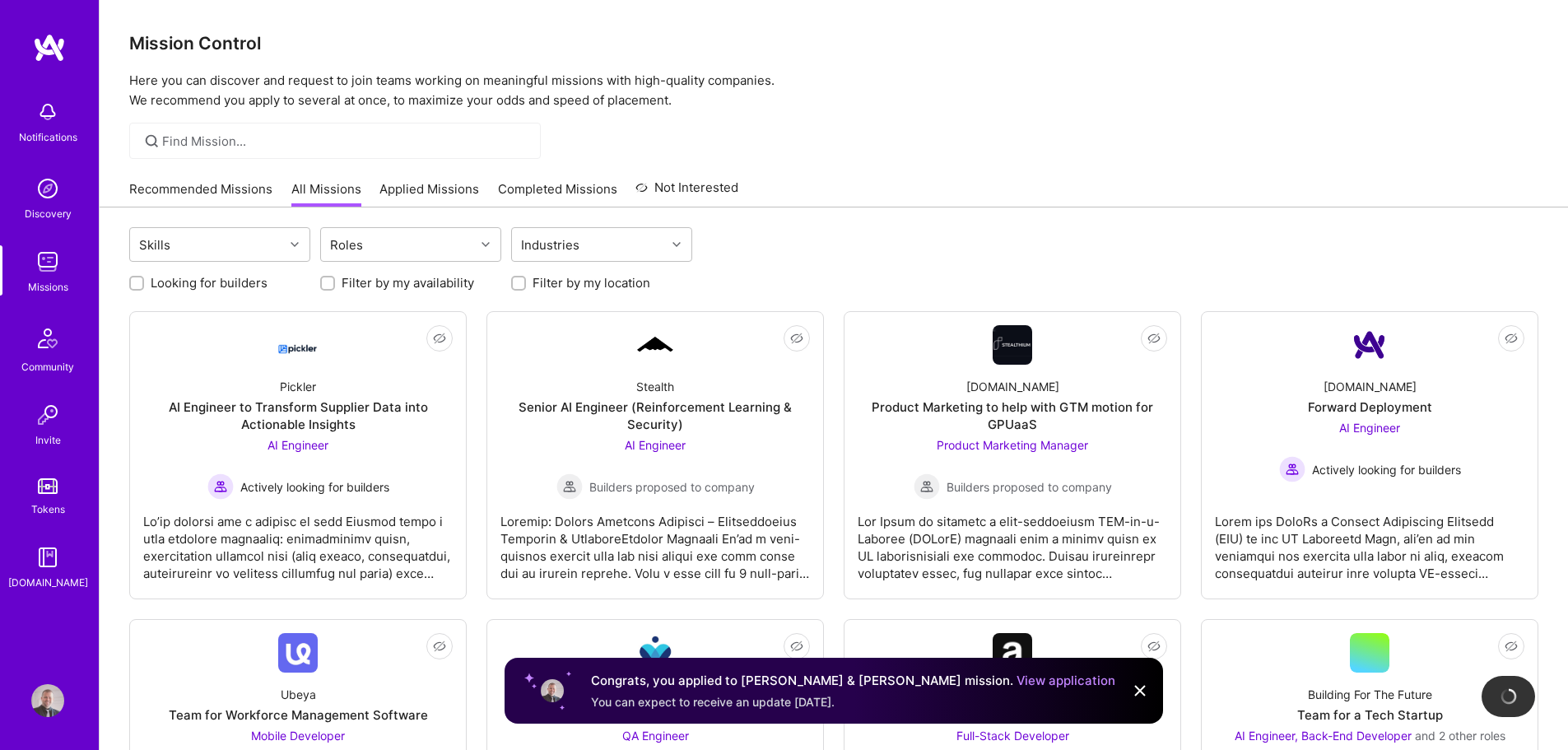
click at [1136, 691] on img at bounding box center [1140, 691] width 20 height 20
